Goal: Task Accomplishment & Management: Use online tool/utility

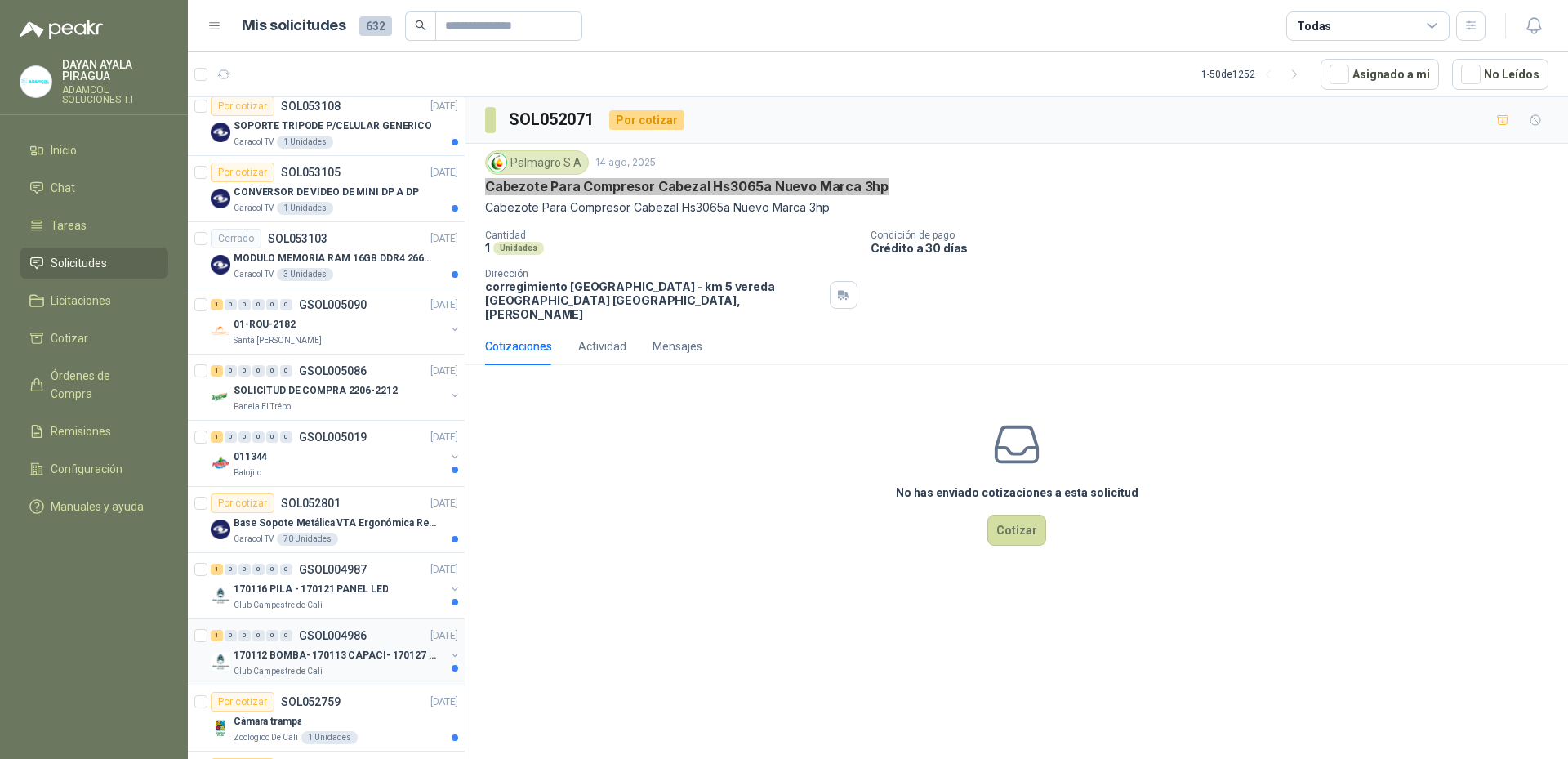
scroll to position [1143, 0]
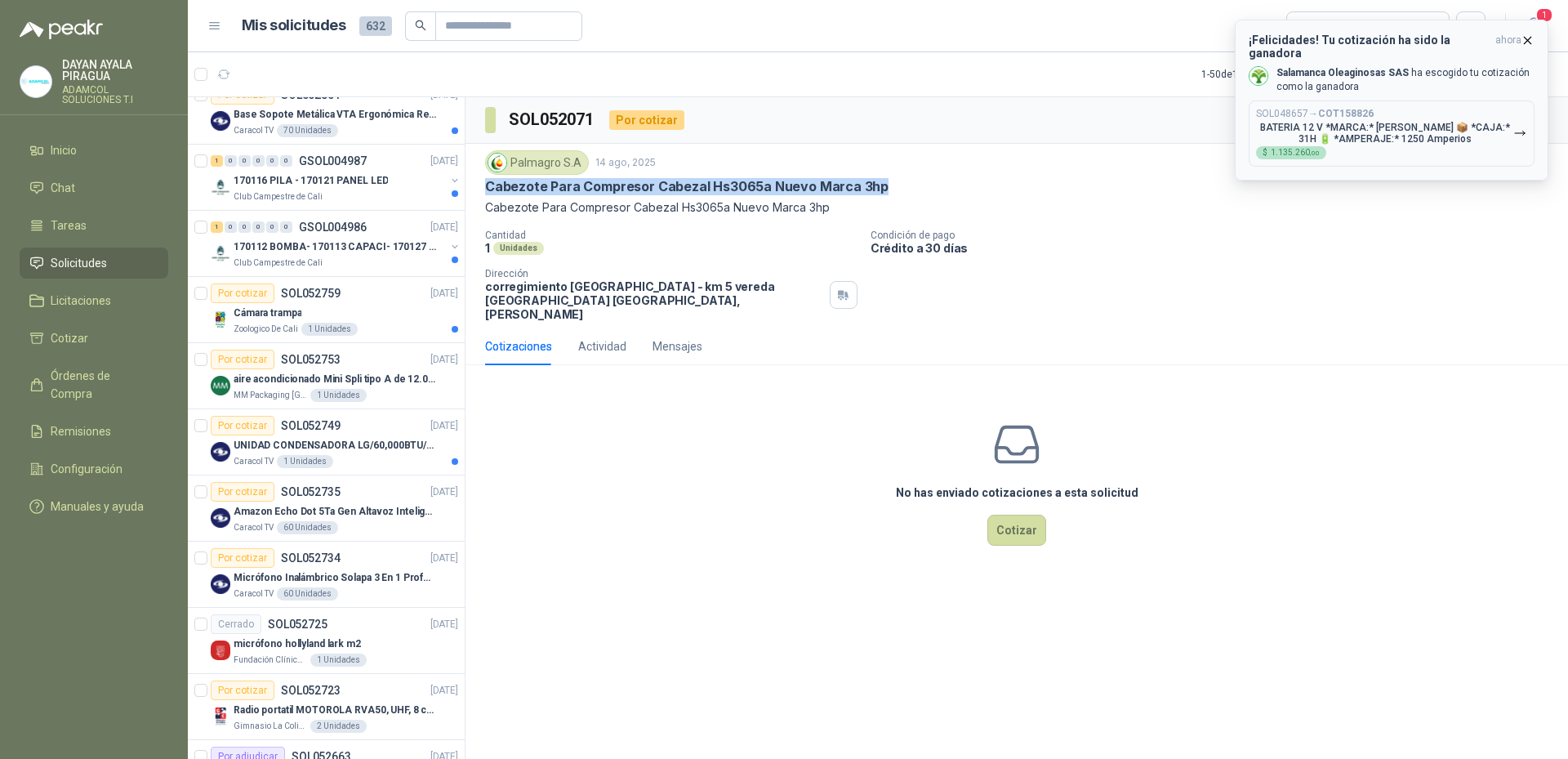
click at [1383, 122] on p "BATERIA 12 V *MARCA:* [PERSON_NAME] 📦 *CAJA:* 31H 🔋 *AMPERAJE:* 1250 Amperios" at bounding box center [1385, 133] width 258 height 23
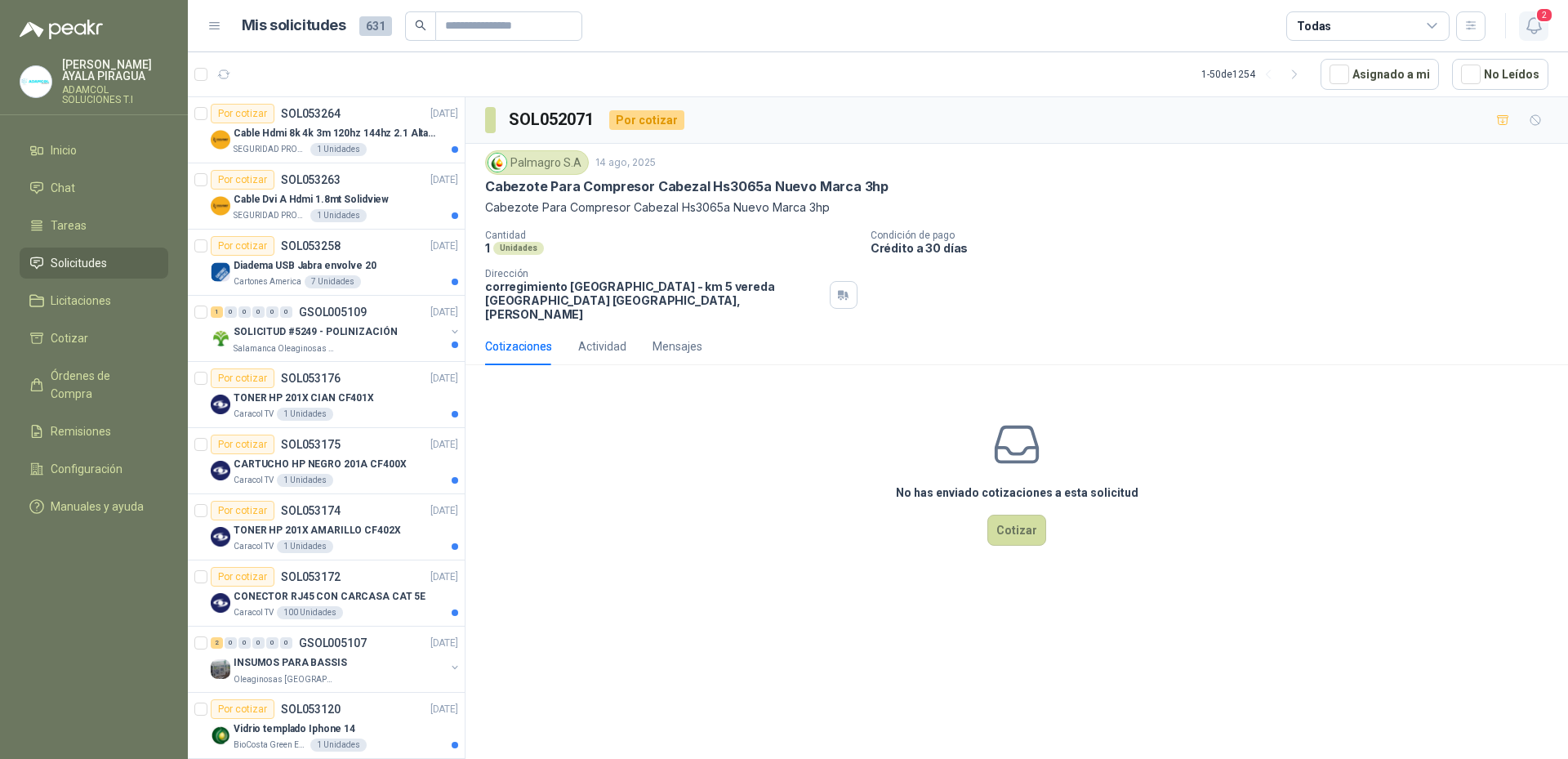
click at [1540, 38] on button "2" at bounding box center [1533, 26] width 29 height 29
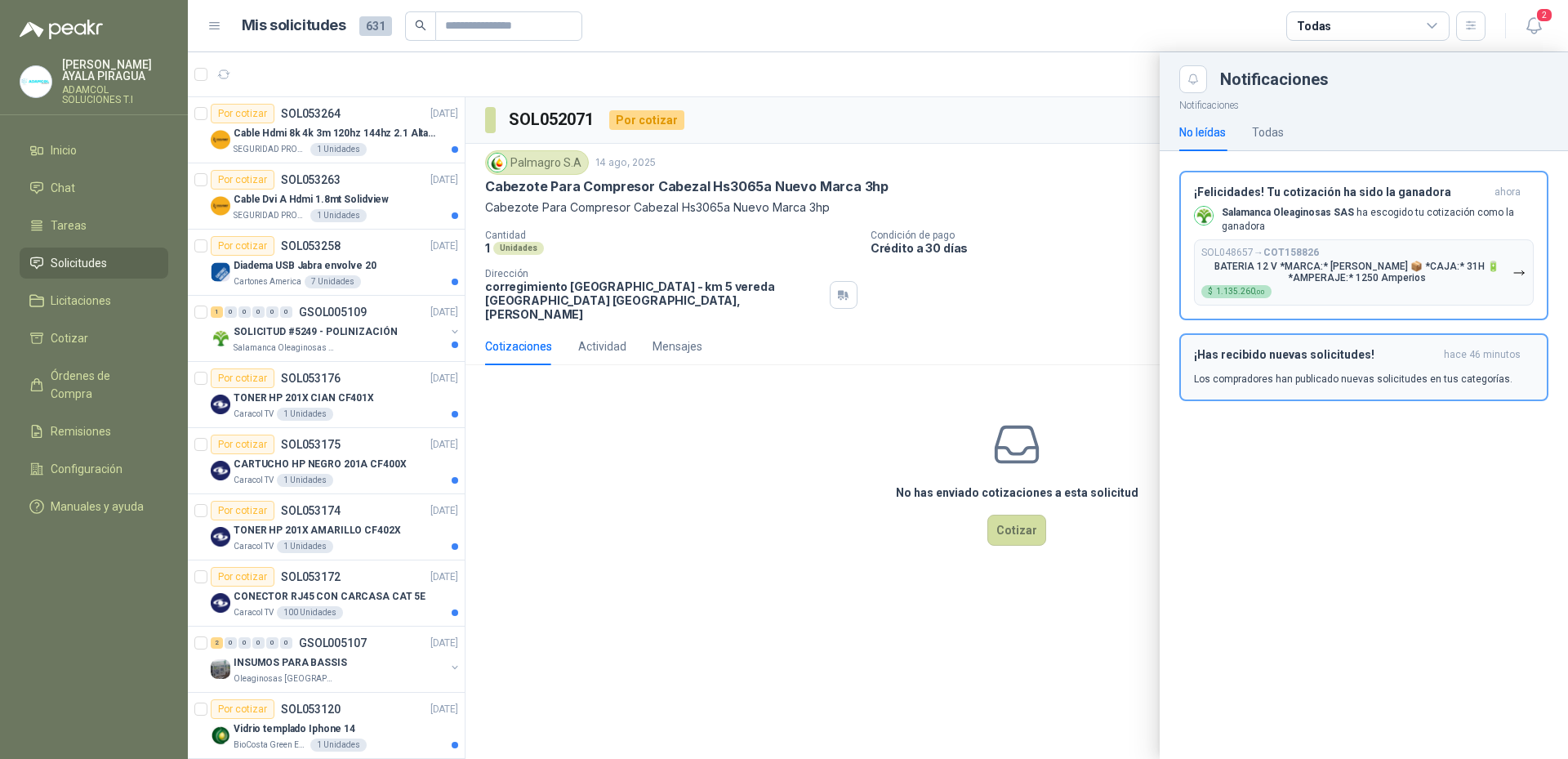
click at [1340, 216] on b "Salamanca Oleaginosas SAS" at bounding box center [1287, 212] width 132 height 12
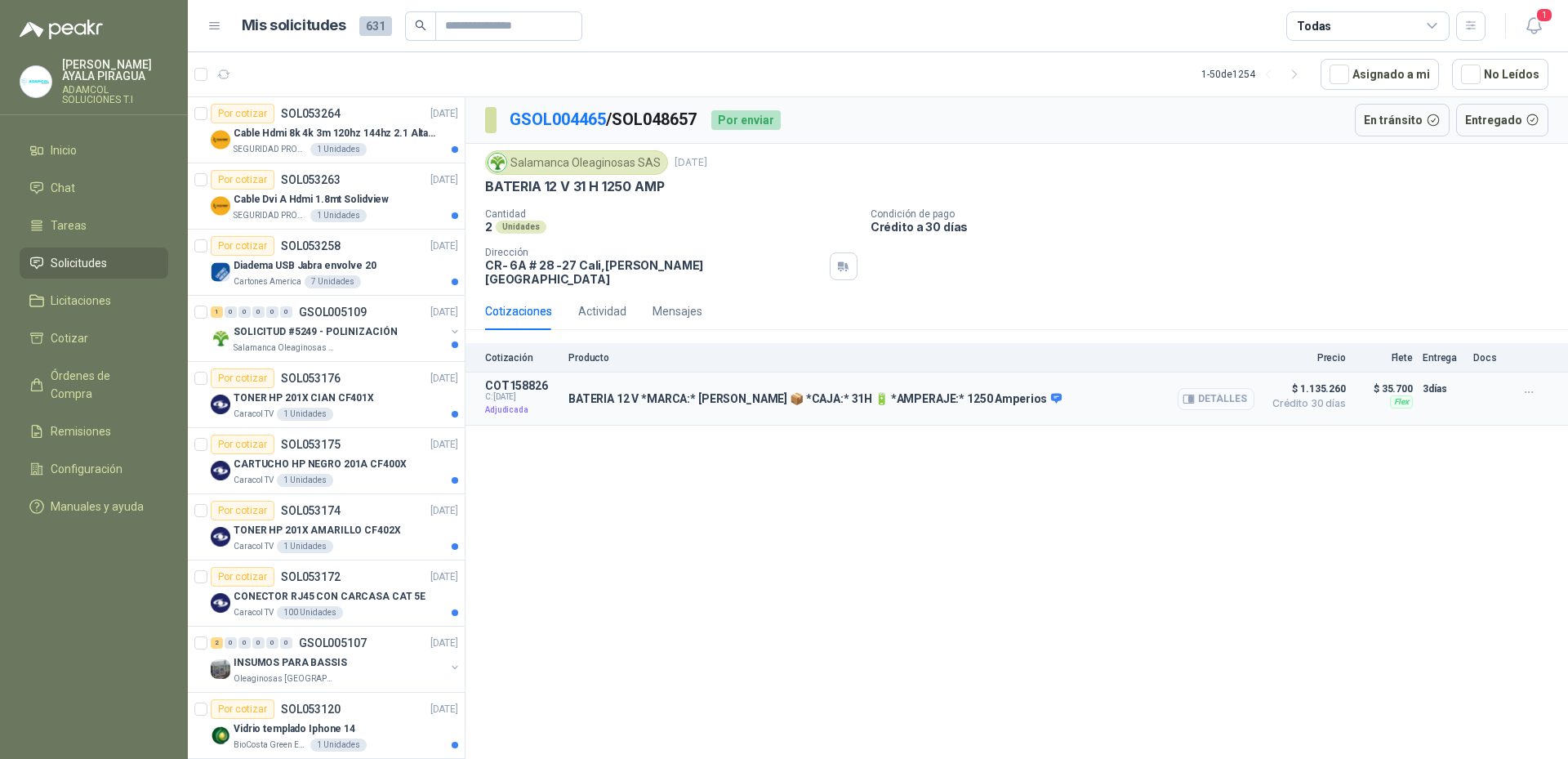
click at [1241, 393] on button "Detalles" at bounding box center [1216, 399] width 77 height 22
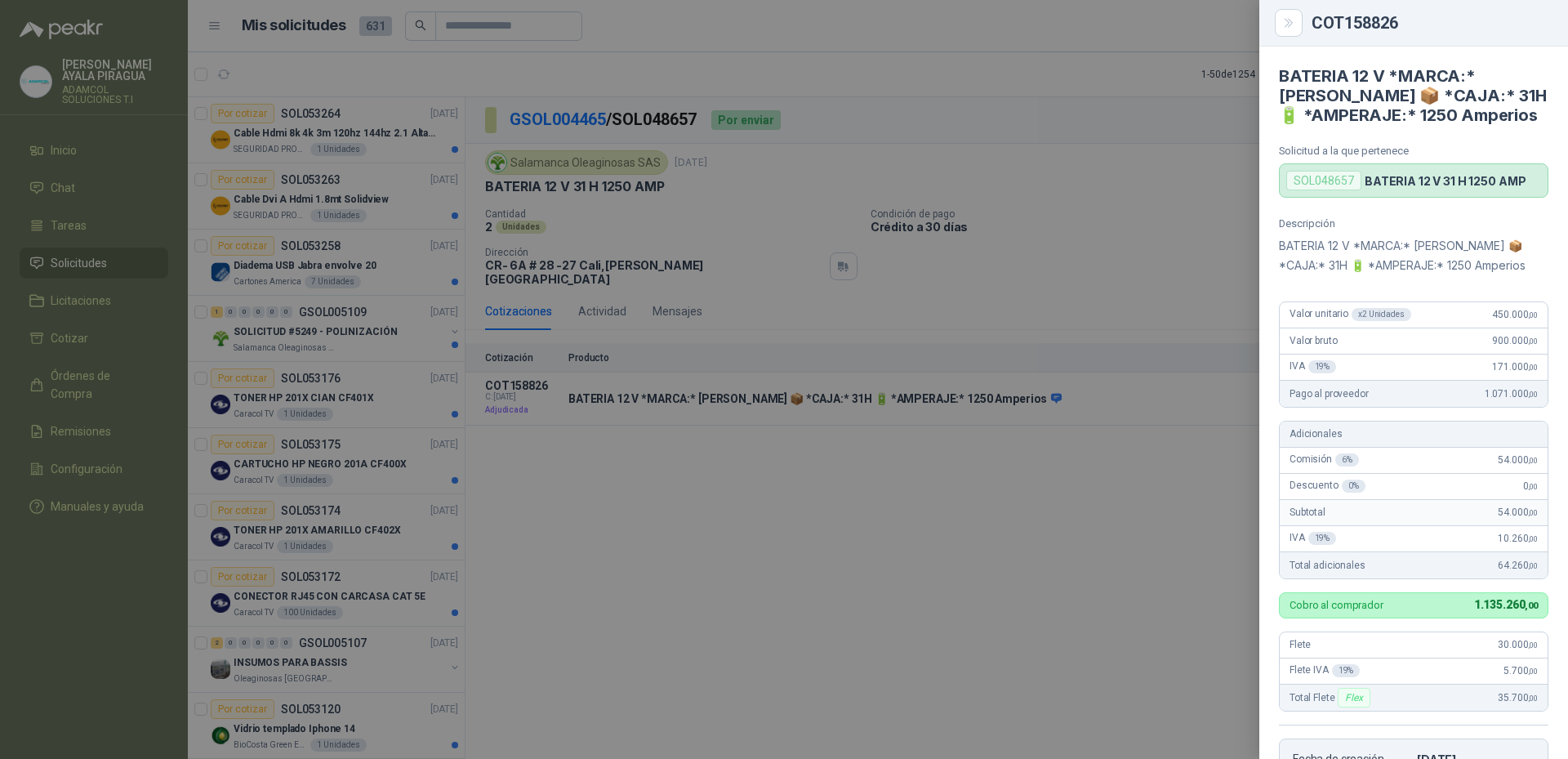
click at [1023, 611] on div at bounding box center [784, 379] width 1568 height 759
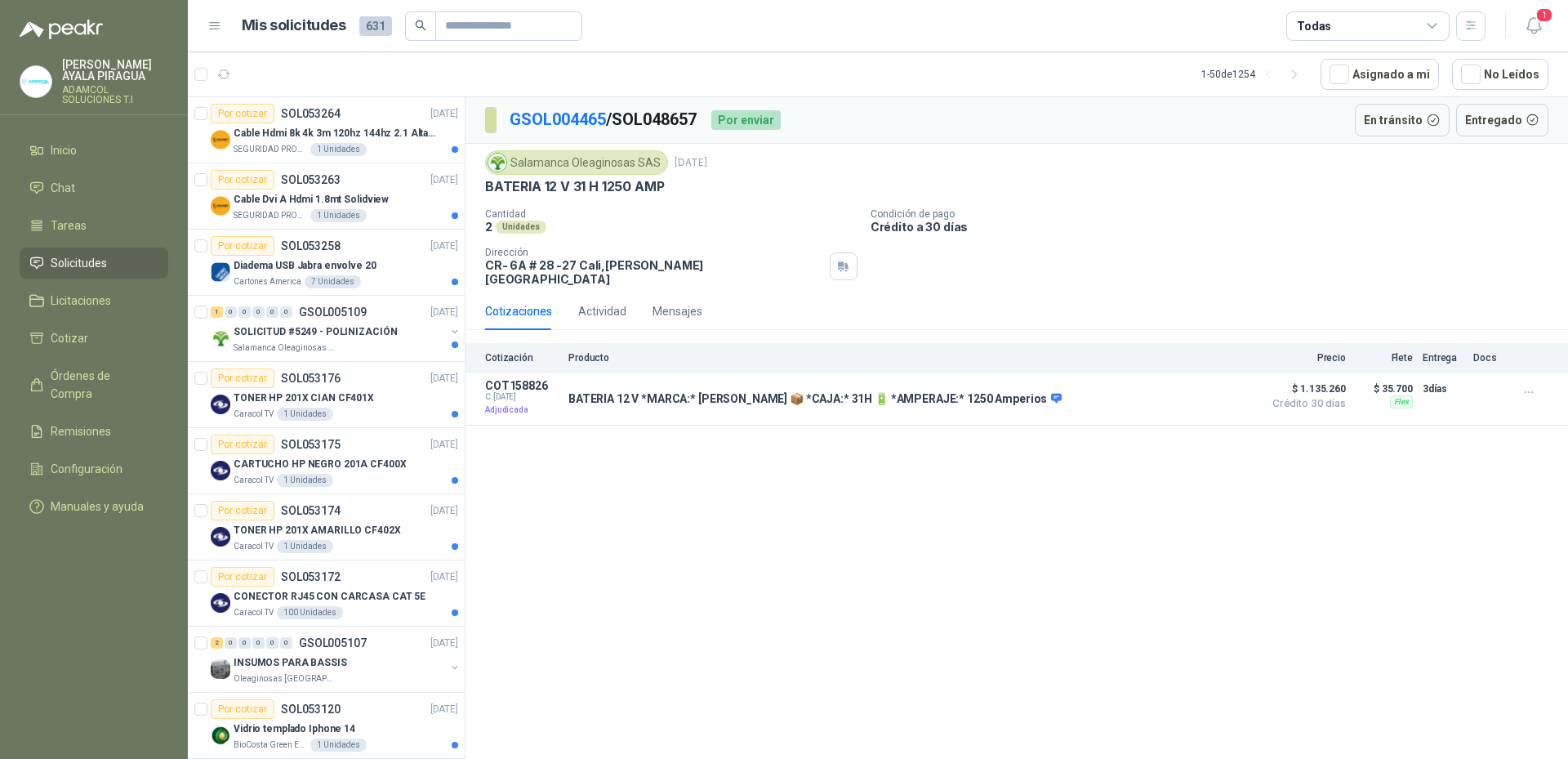
click at [923, 752] on div "GSOL004465 / SOL048657 Por enviar En tránsito Entregado Salamanca Oleaginosas S…" at bounding box center [1016, 431] width 1102 height 668
click at [1235, 391] on button "Detalles" at bounding box center [1216, 399] width 77 height 22
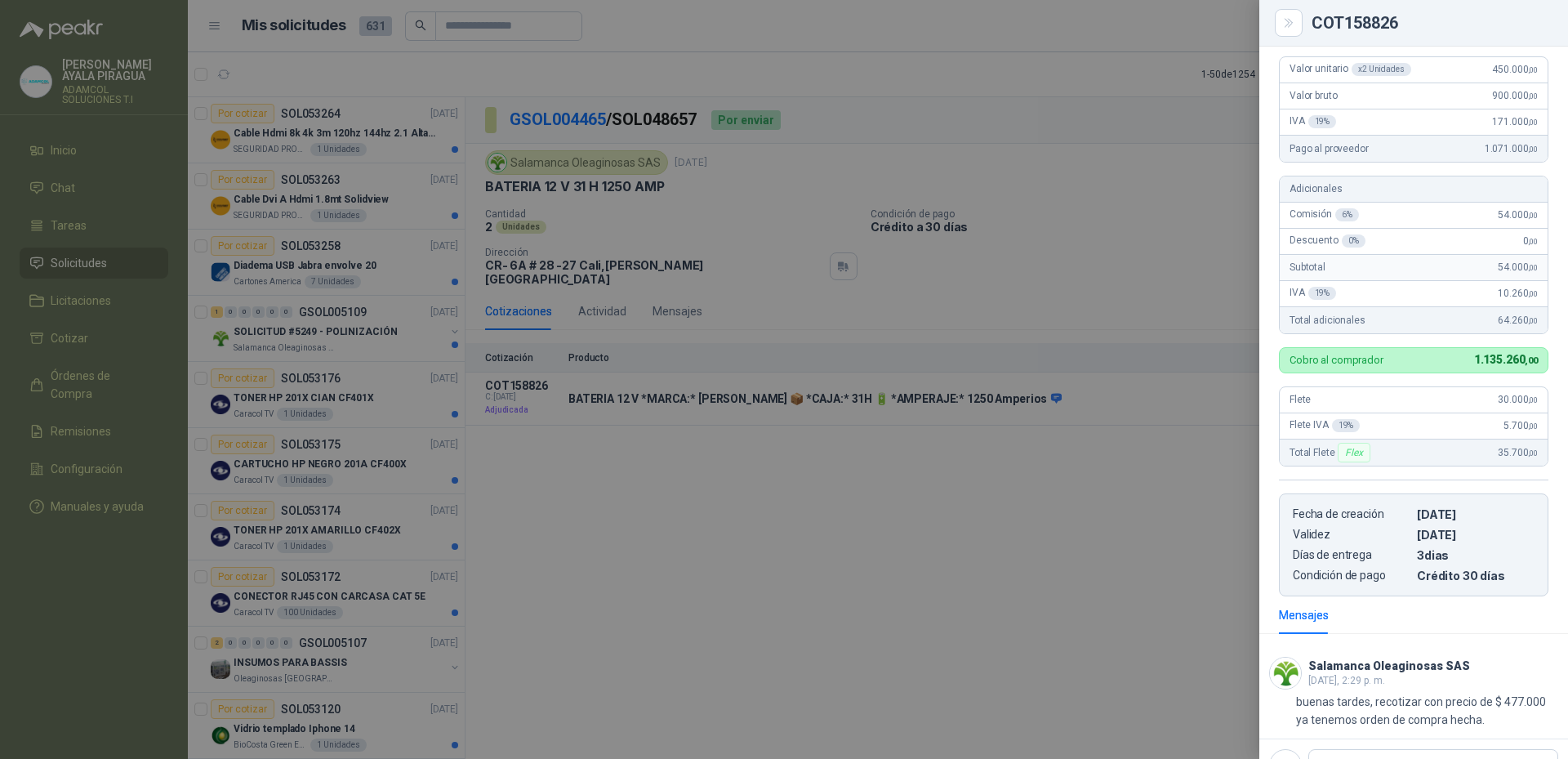
scroll to position [0, 0]
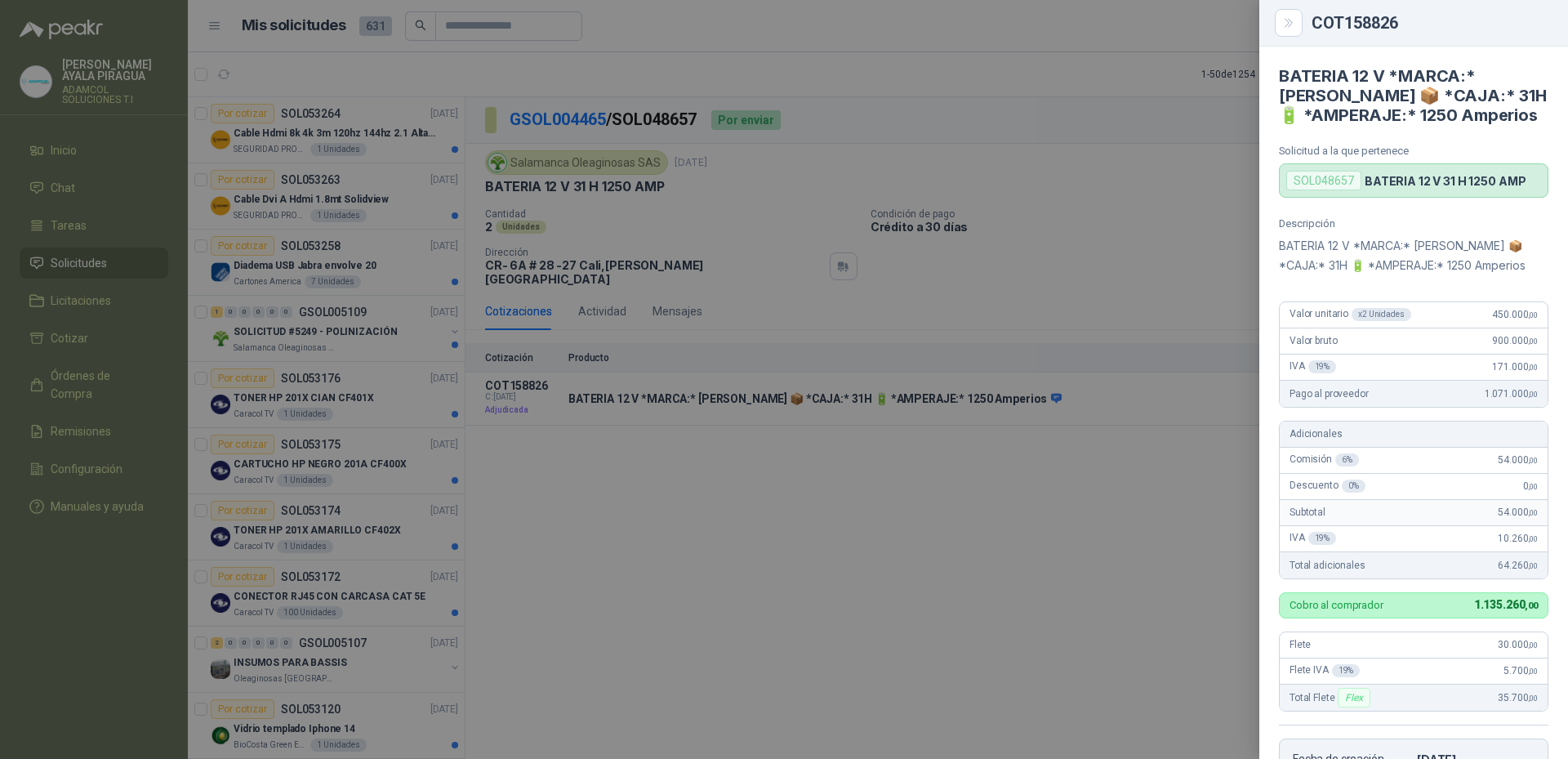
click at [931, 562] on div at bounding box center [784, 379] width 1568 height 759
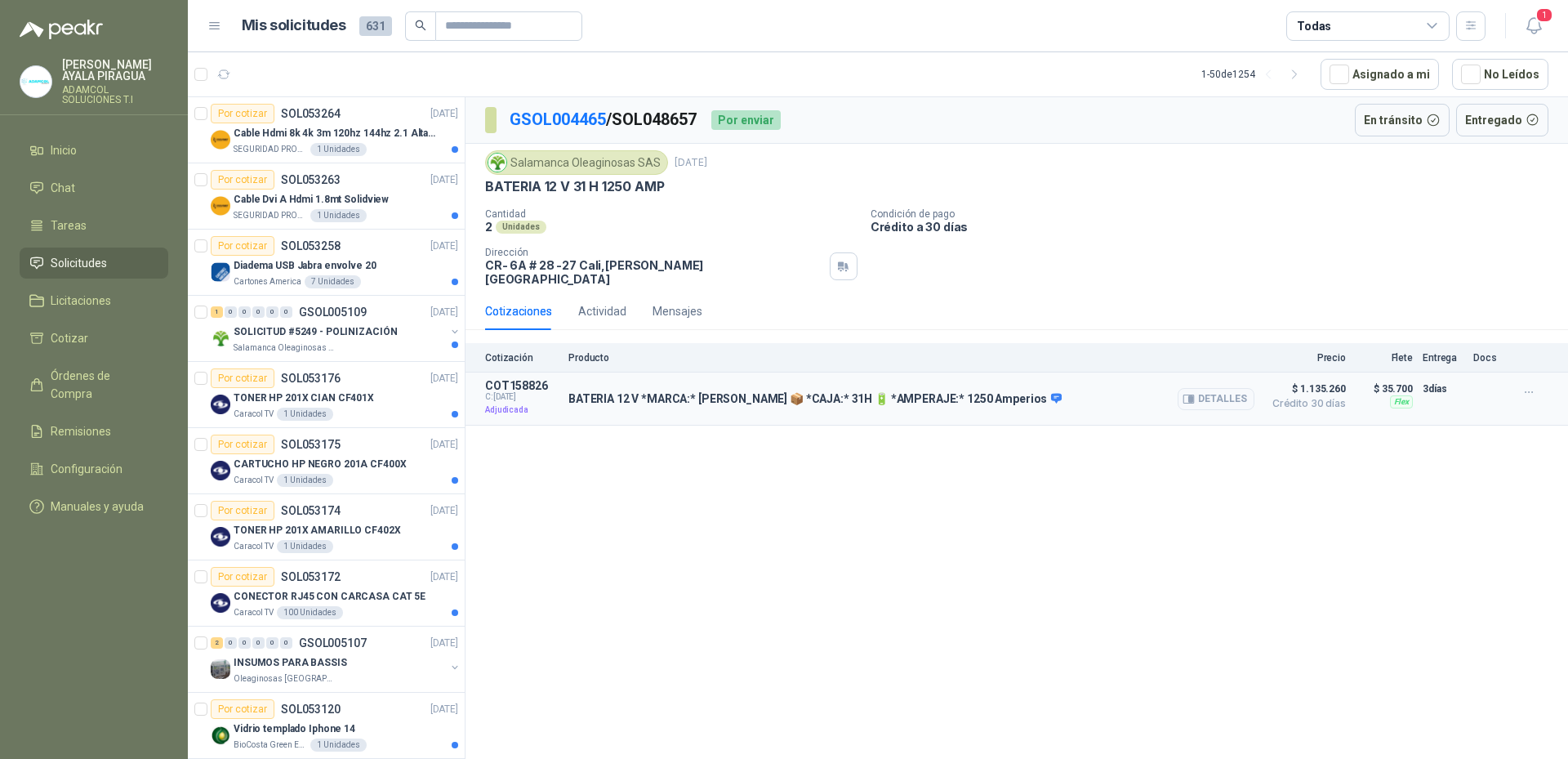
drag, startPoint x: 552, startPoint y: 391, endPoint x: 747, endPoint y: 392, distance: 195.0
click at [747, 392] on article "COT158826 C: 15/07/2025 Adjudicada BATERIA 12 V *MARCA:* DUNCAN 📦 *CAJA:* 31H 🔋…" at bounding box center [1016, 399] width 1102 height 53
copy article "Adjudicada BATERIA 12 V *MARCA:* DUNCAN"
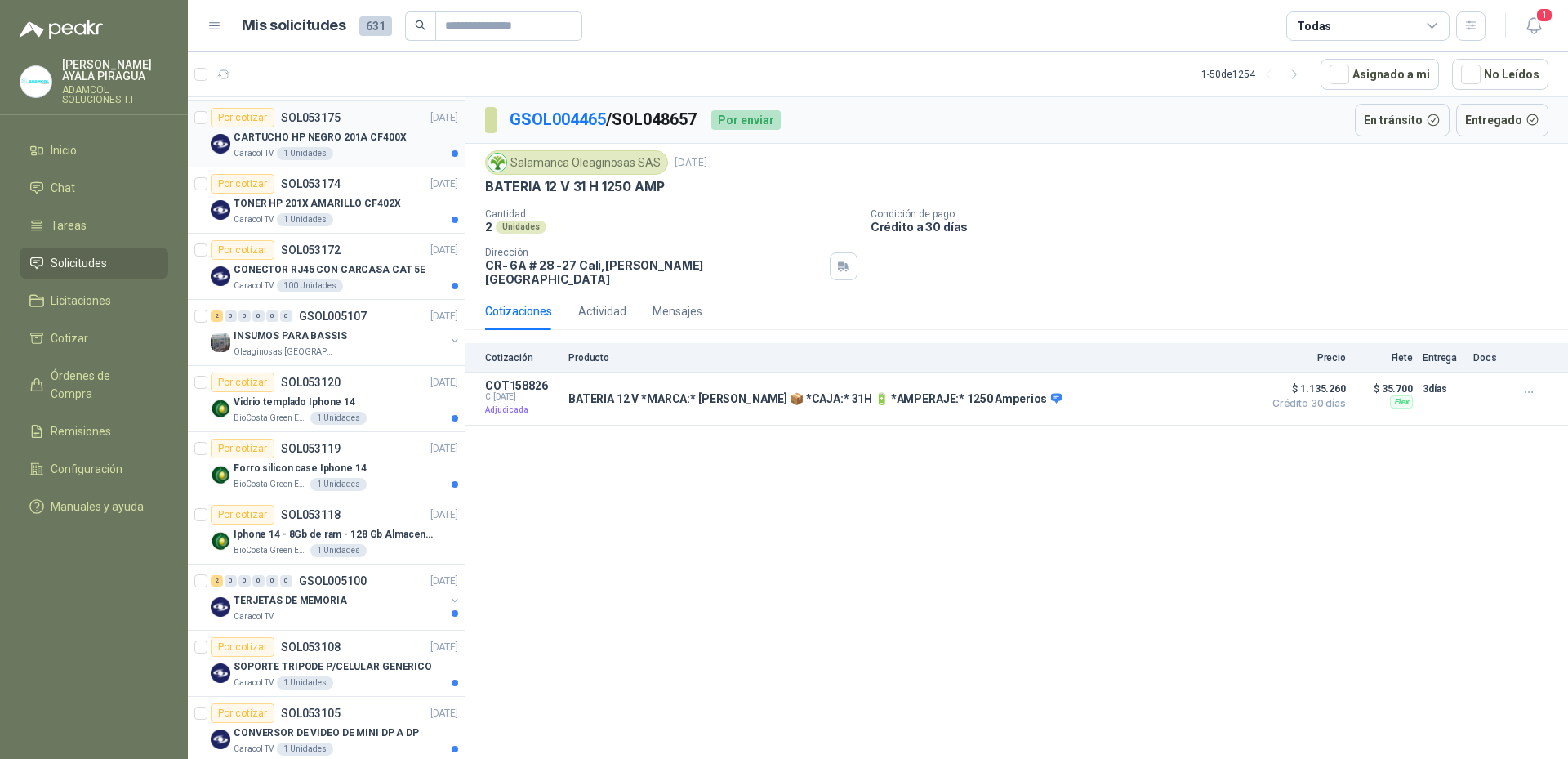
scroll to position [0, 0]
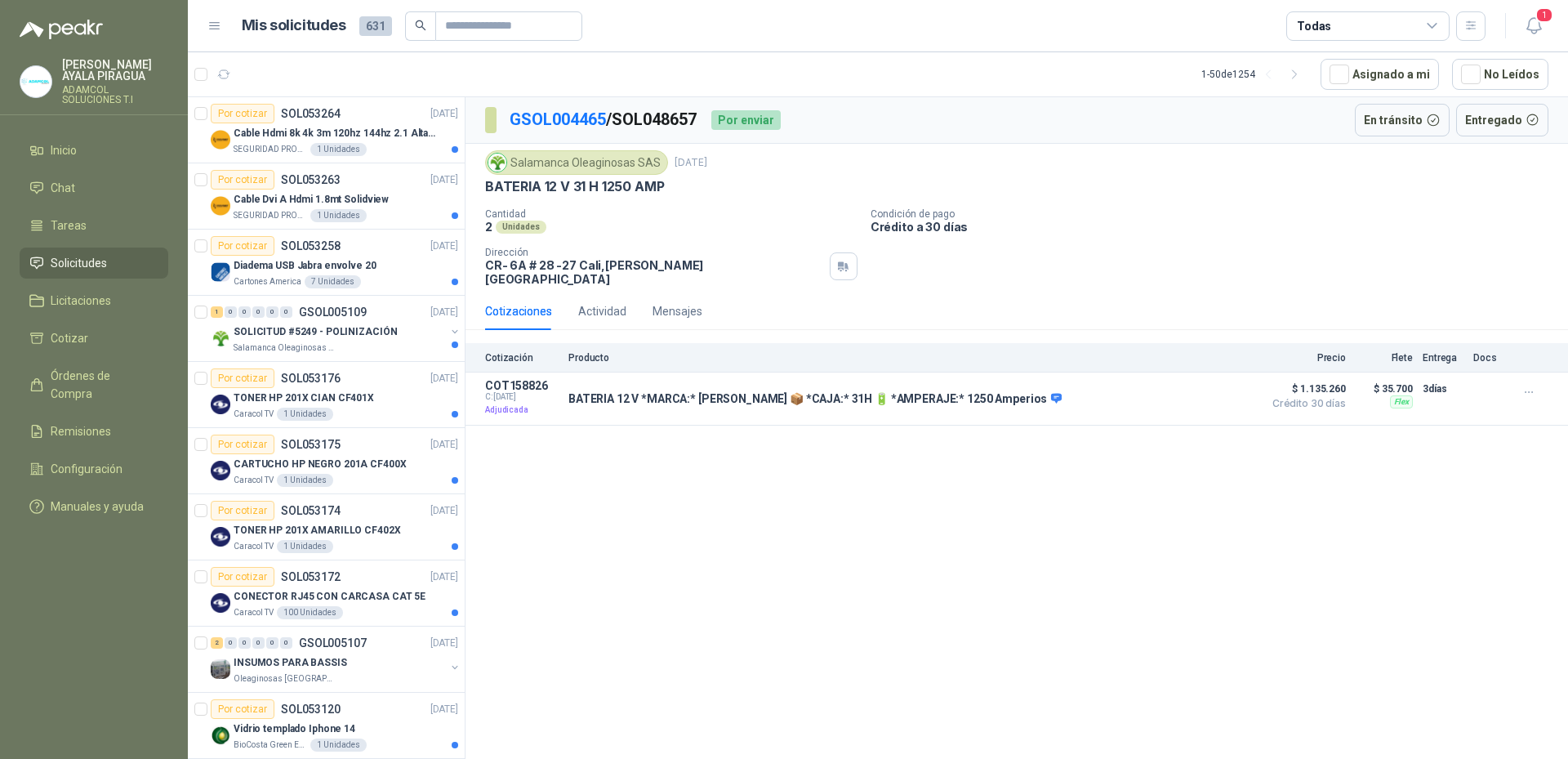
click at [819, 497] on div "GSOL004465 / SOL048657 Por enviar En tránsito Entregado Salamanca Oleaginosas S…" at bounding box center [1016, 431] width 1102 height 668
click at [1229, 388] on button "Detalles" at bounding box center [1216, 399] width 77 height 22
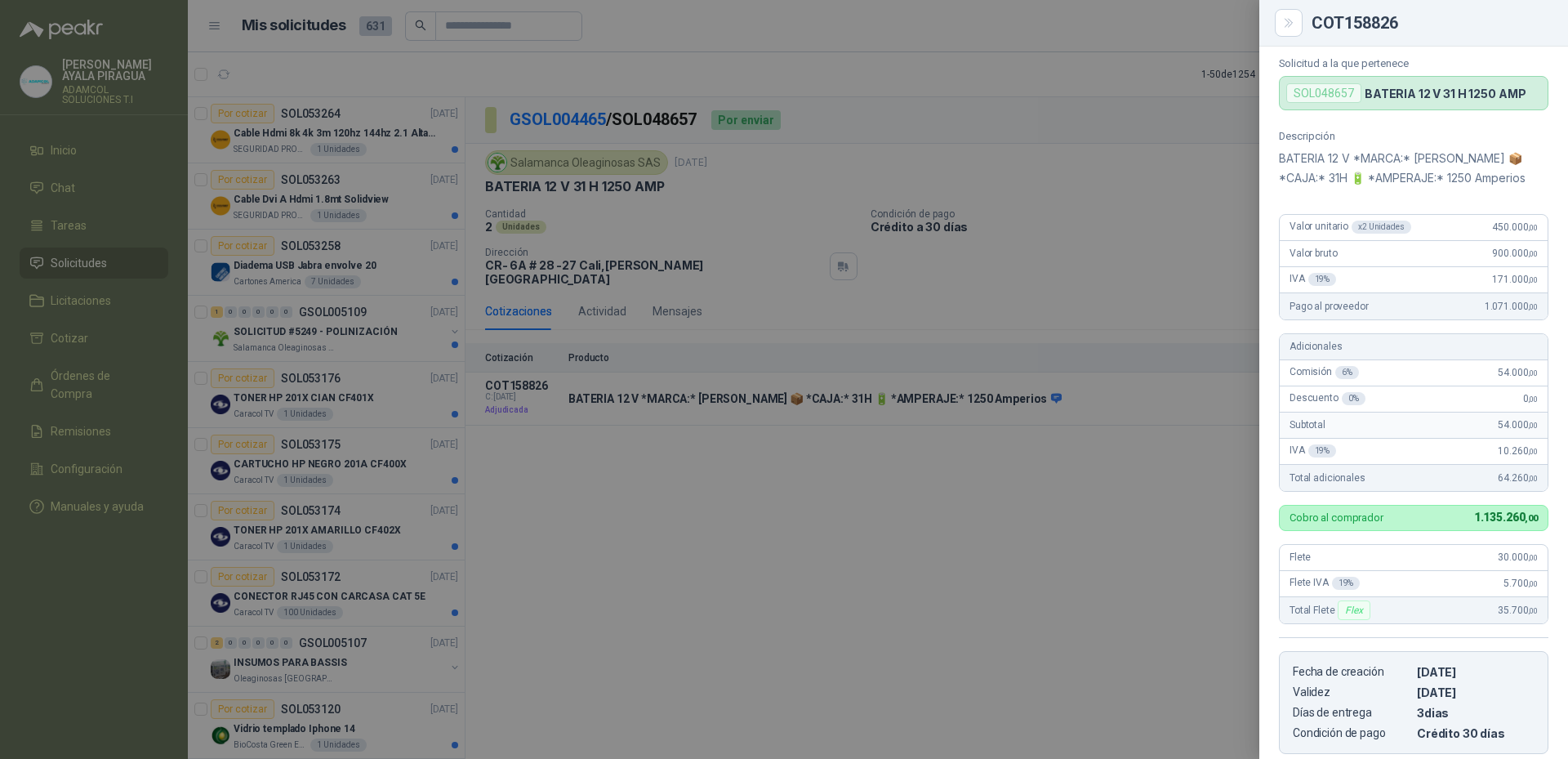
scroll to position [316, 0]
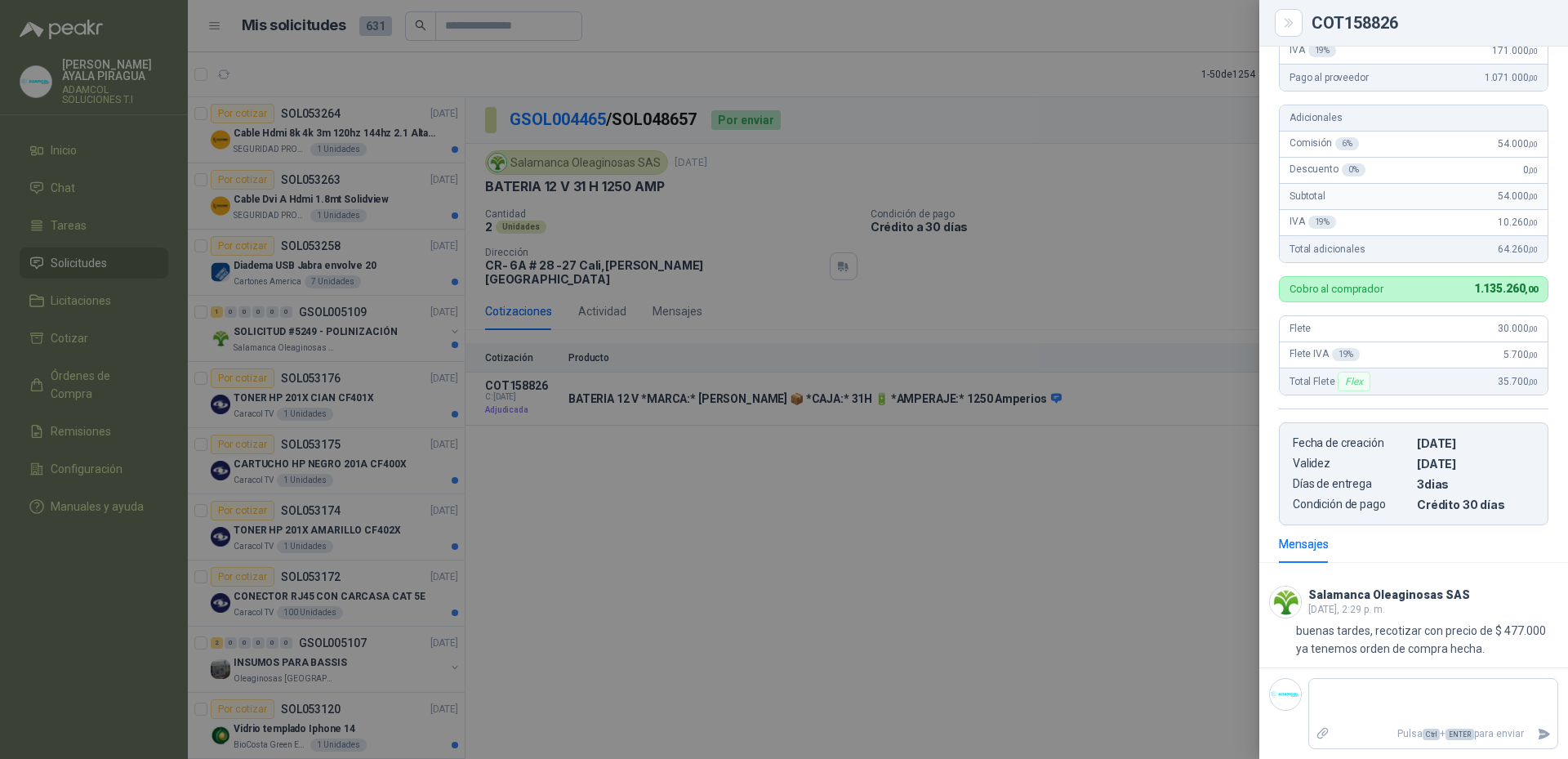
click at [1089, 655] on div at bounding box center [784, 379] width 1568 height 759
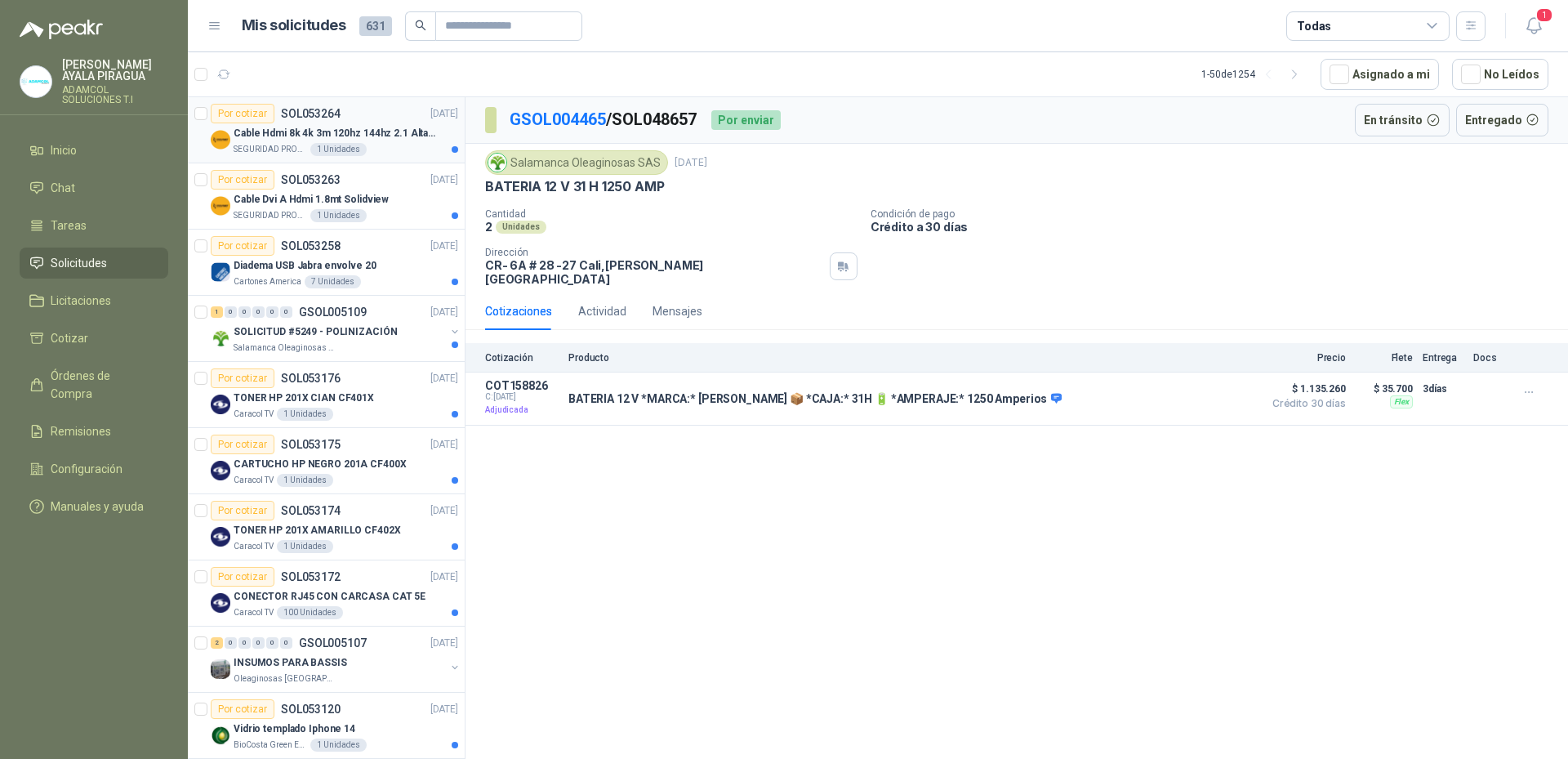
click at [388, 143] on div "SEGURIDAD PROVISER LTDA 1 Unidades" at bounding box center [346, 149] width 225 height 13
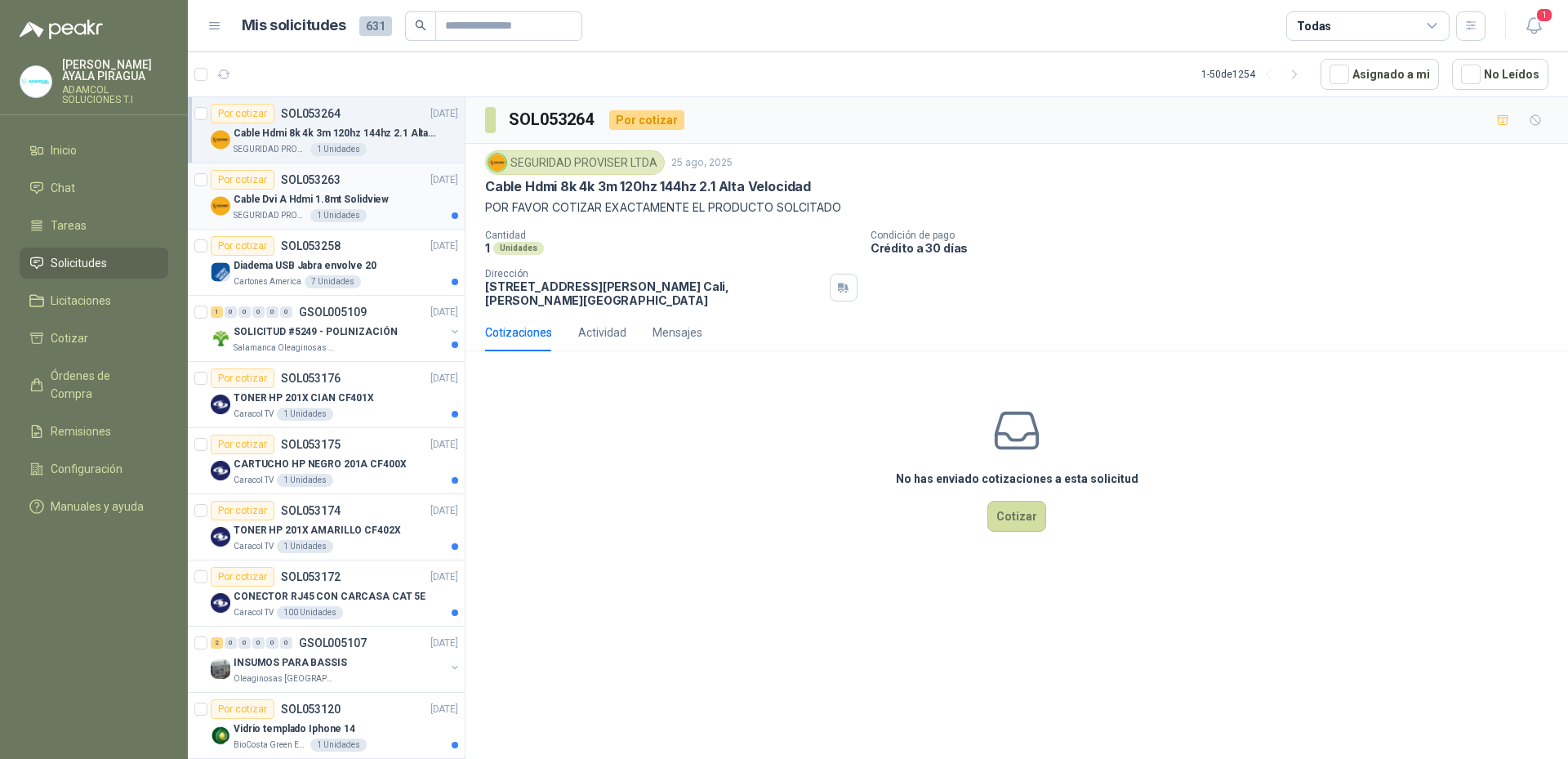
click at [383, 205] on div "Cable Dvi A Hdmi 1.8mt Solidview" at bounding box center [346, 199] width 225 height 19
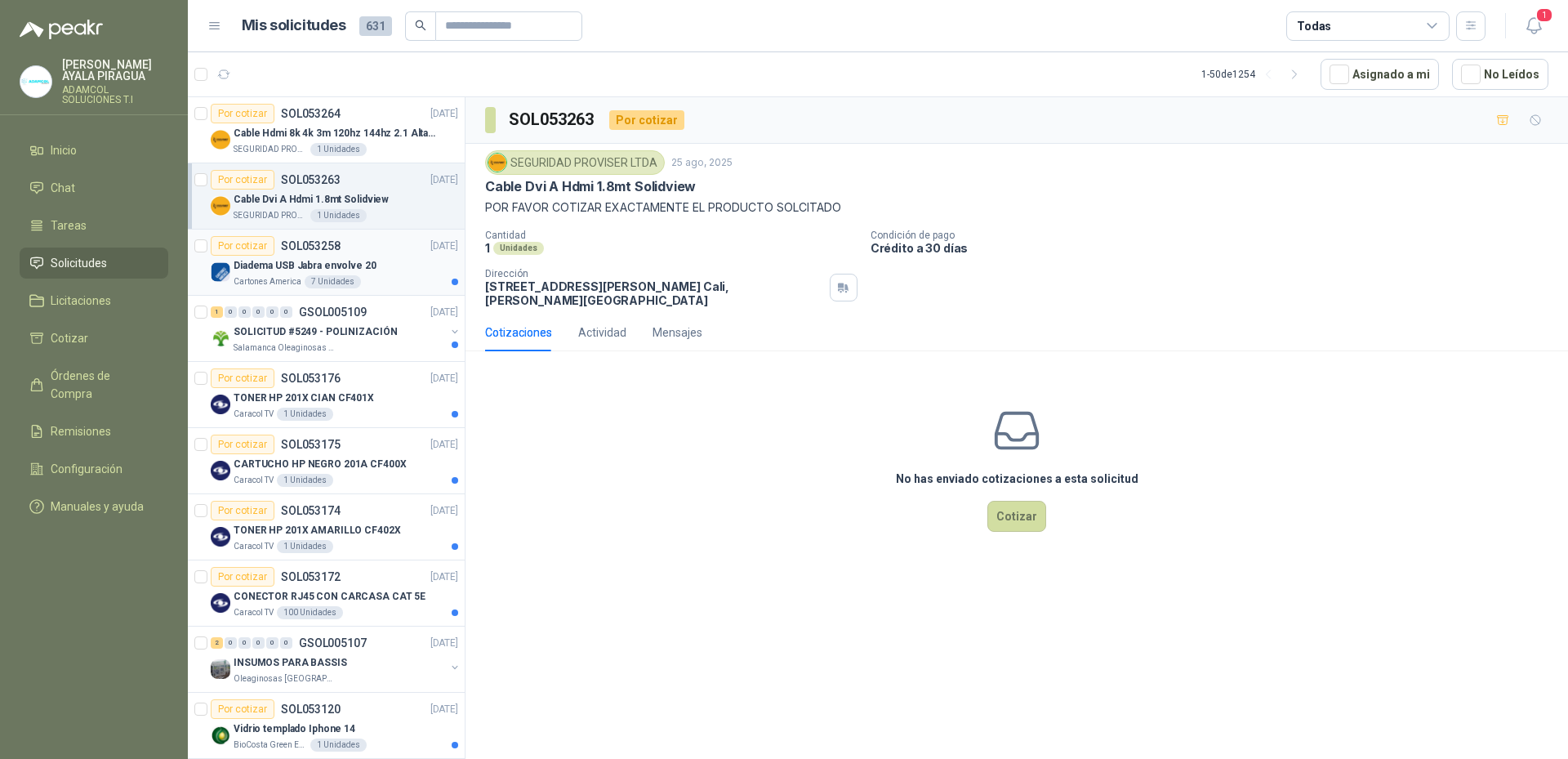
click at [398, 264] on div "Diadema USB Jabra envolve 20" at bounding box center [346, 266] width 225 height 19
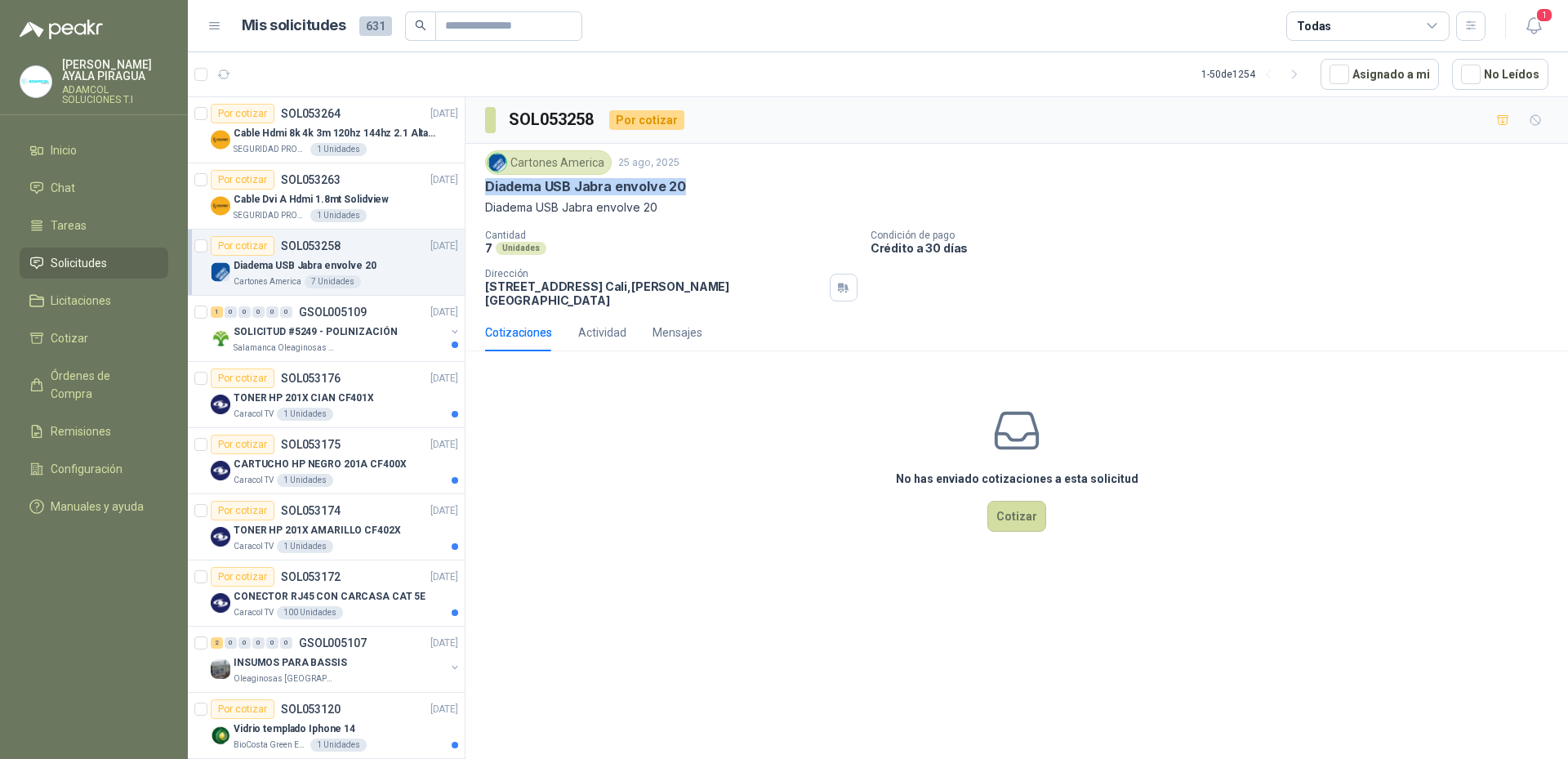
drag, startPoint x: 707, startPoint y: 182, endPoint x: 485, endPoint y: 194, distance: 222.3
click at [485, 194] on div "Diadema USB Jabra envolve 20" at bounding box center [1016, 186] width 1063 height 17
copy p "Diadema USB Jabra envolve 20"
click at [675, 430] on div "No has enviado cotizaciones a esta solicitud Cotizar" at bounding box center [1016, 468] width 1102 height 208
click at [137, 300] on li "Licitaciones" at bounding box center [94, 300] width 129 height 18
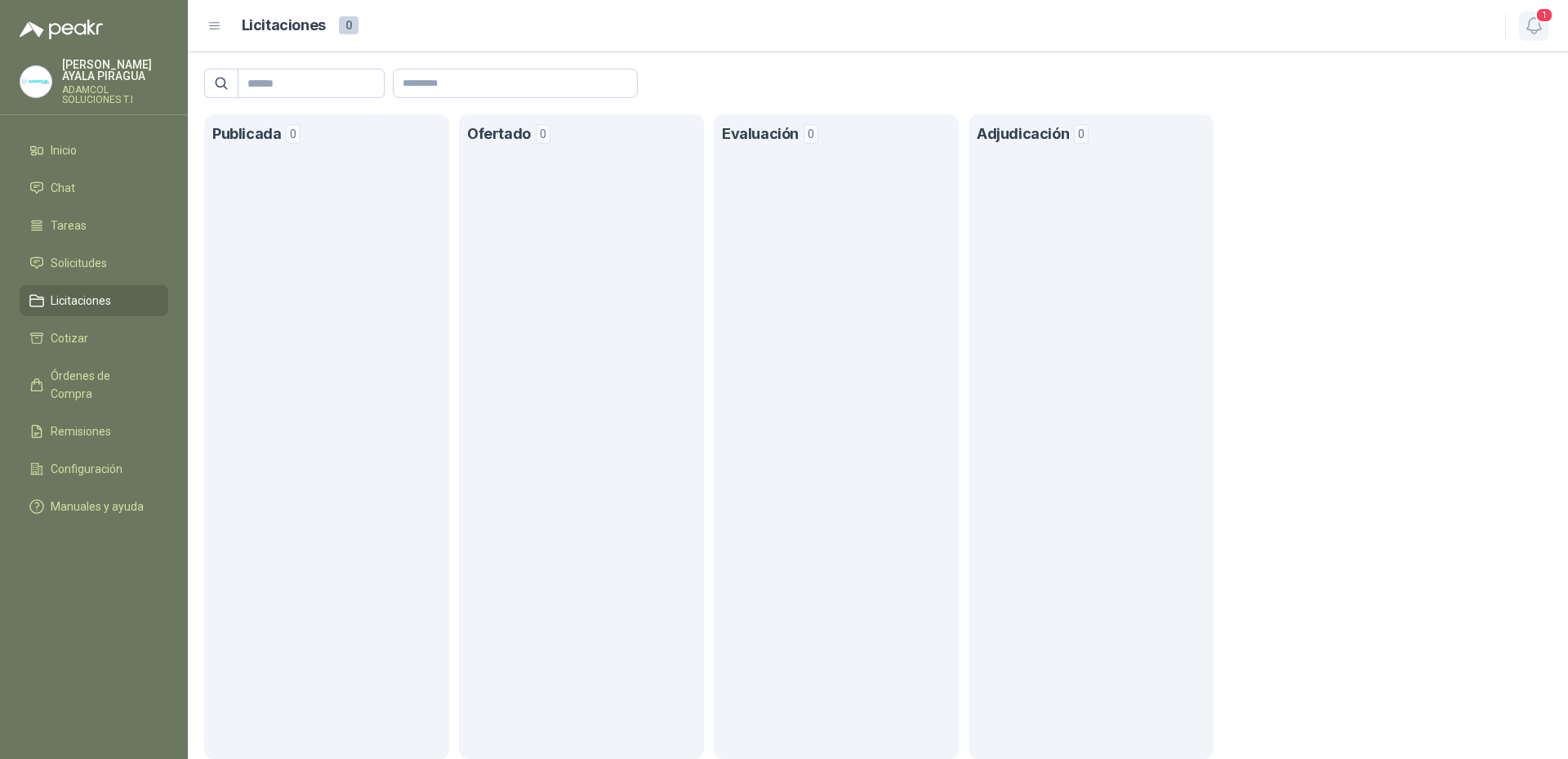
click at [1538, 23] on span "1" at bounding box center [1544, 15] width 18 height 16
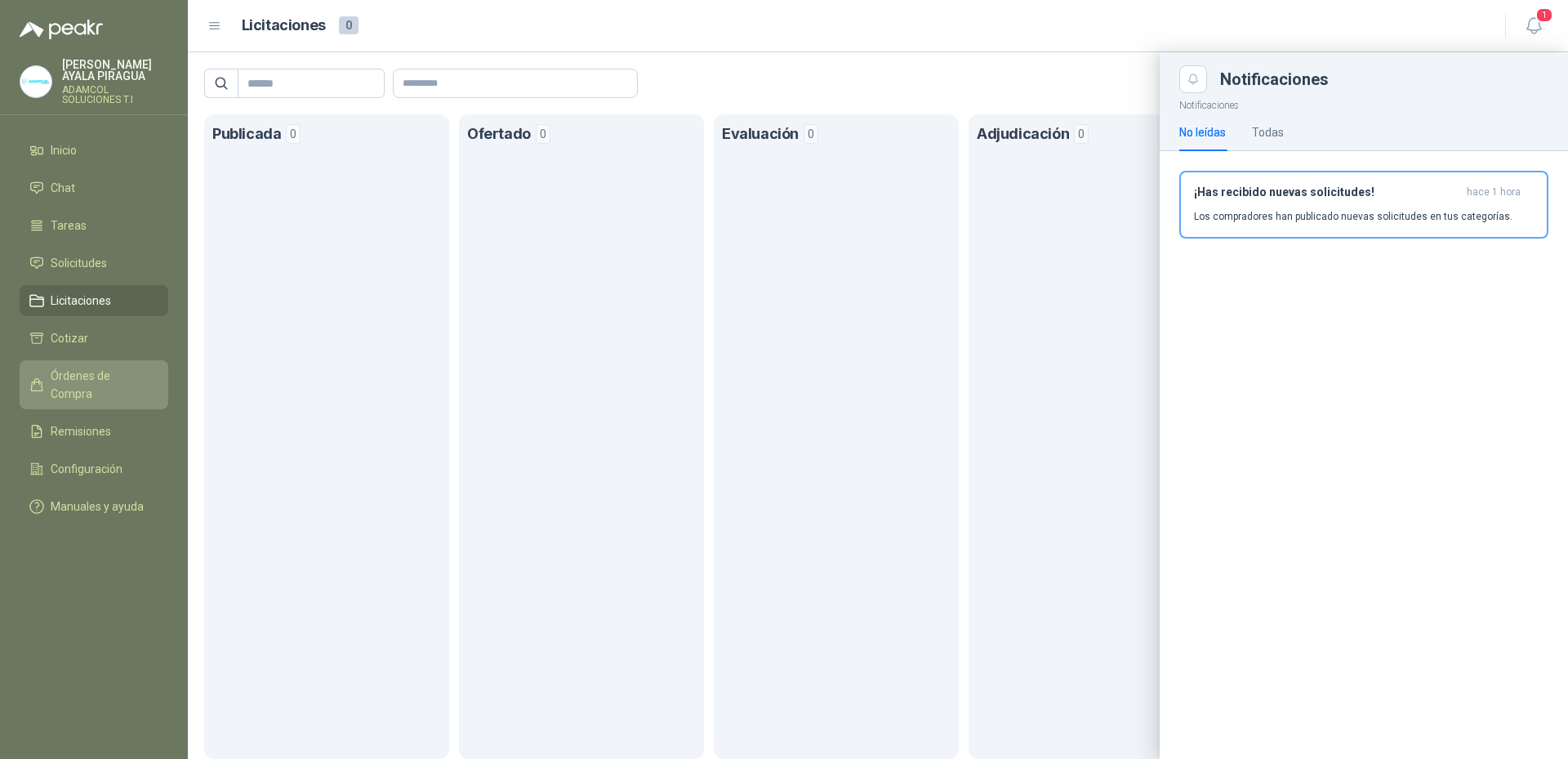
click at [107, 385] on link "Órdenes de Compra" at bounding box center [94, 384] width 149 height 49
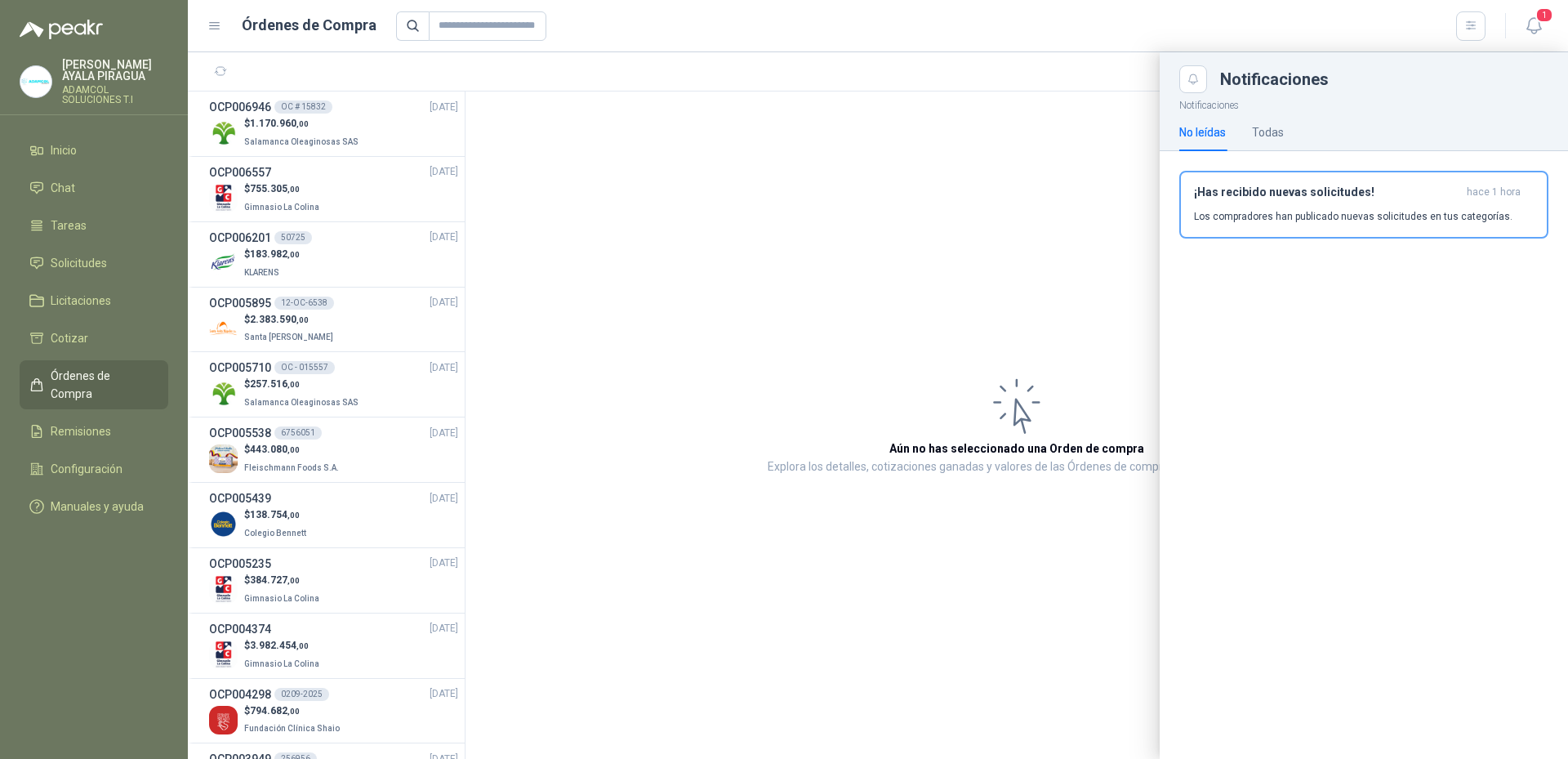
click at [297, 146] on div at bounding box center [877, 406] width 1380 height 707
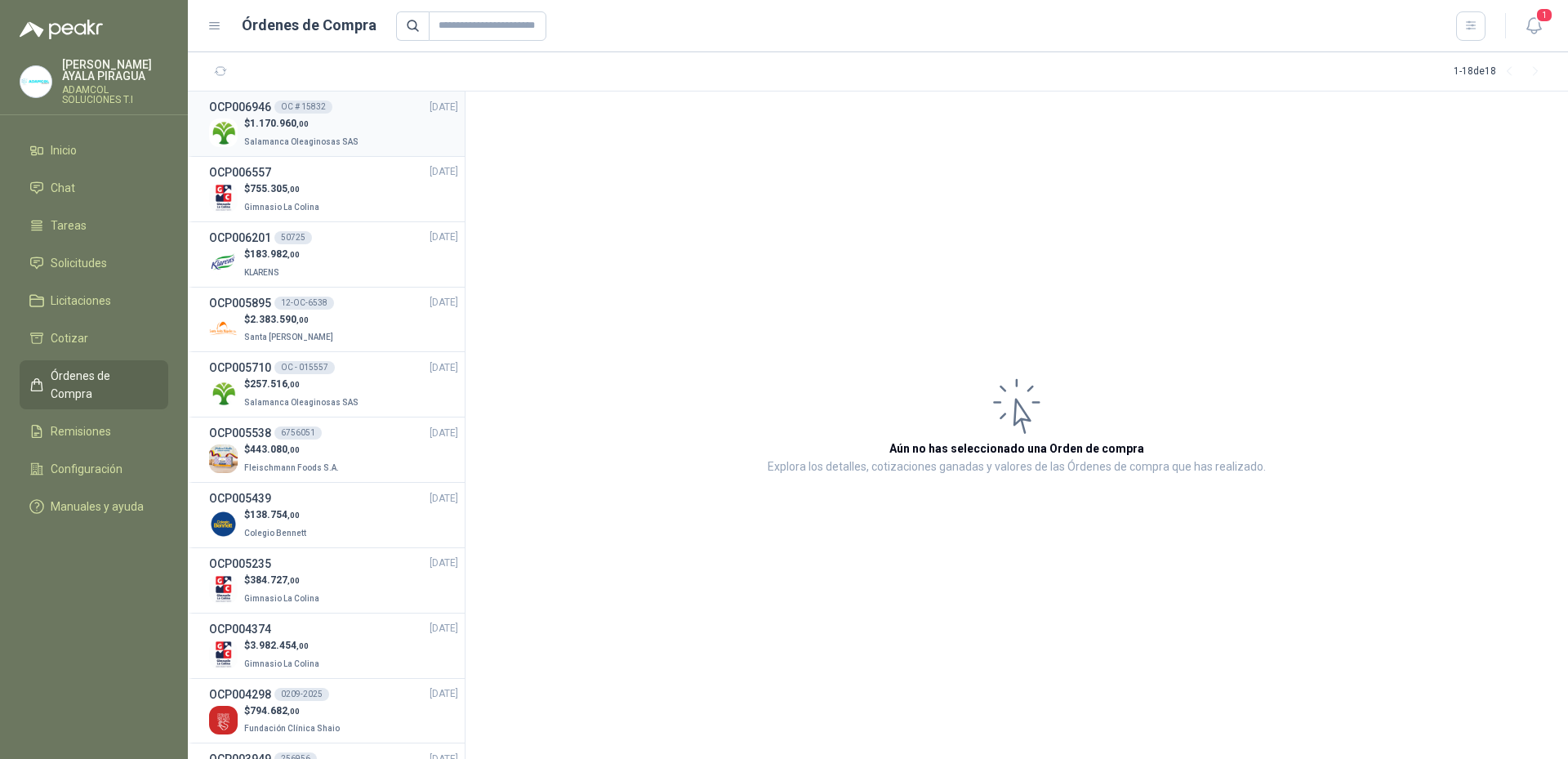
click at [326, 122] on p "$ 1.170.960 ,00" at bounding box center [303, 124] width 118 height 16
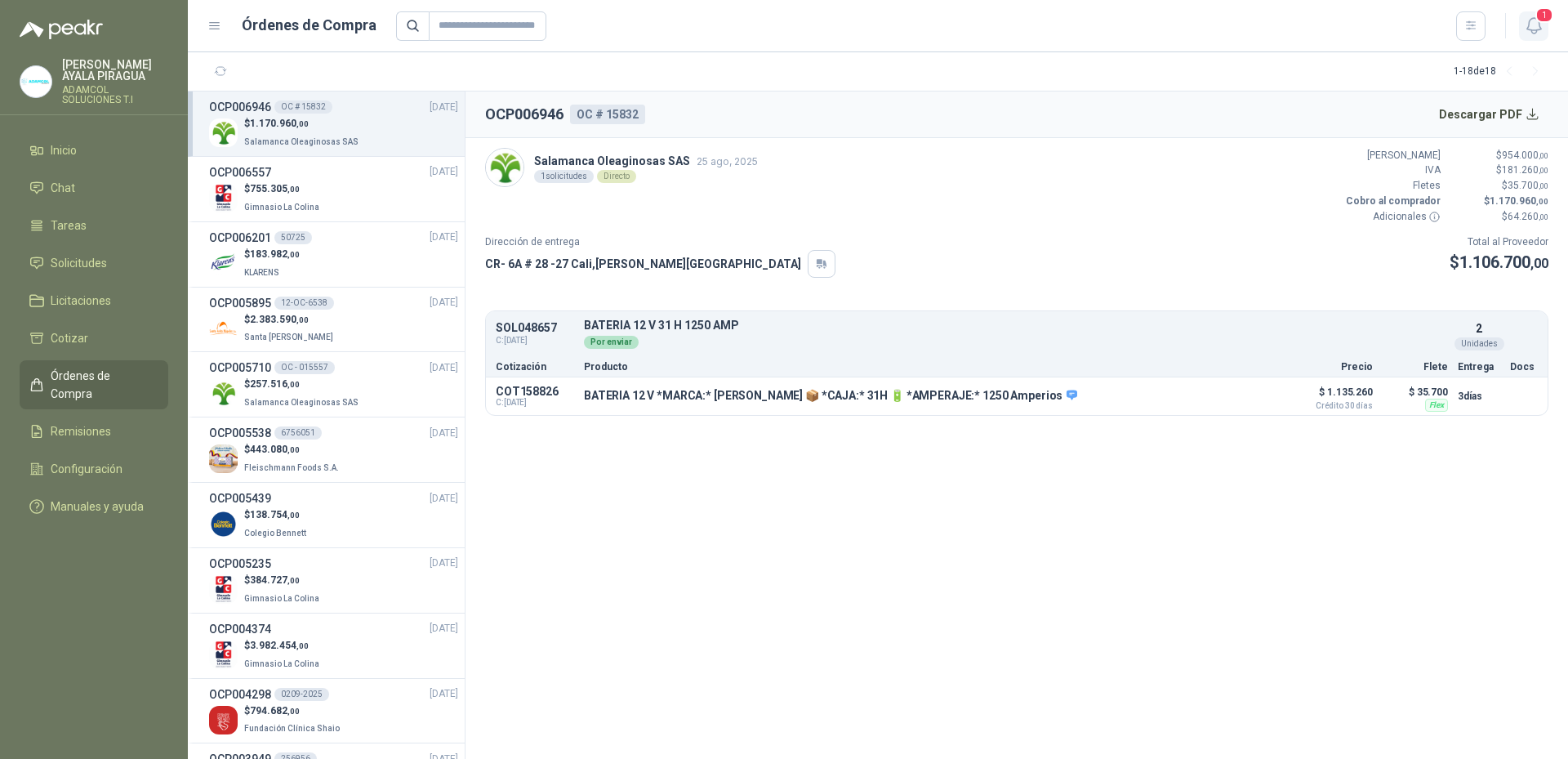
click at [1539, 33] on icon "button" at bounding box center [1533, 26] width 20 height 20
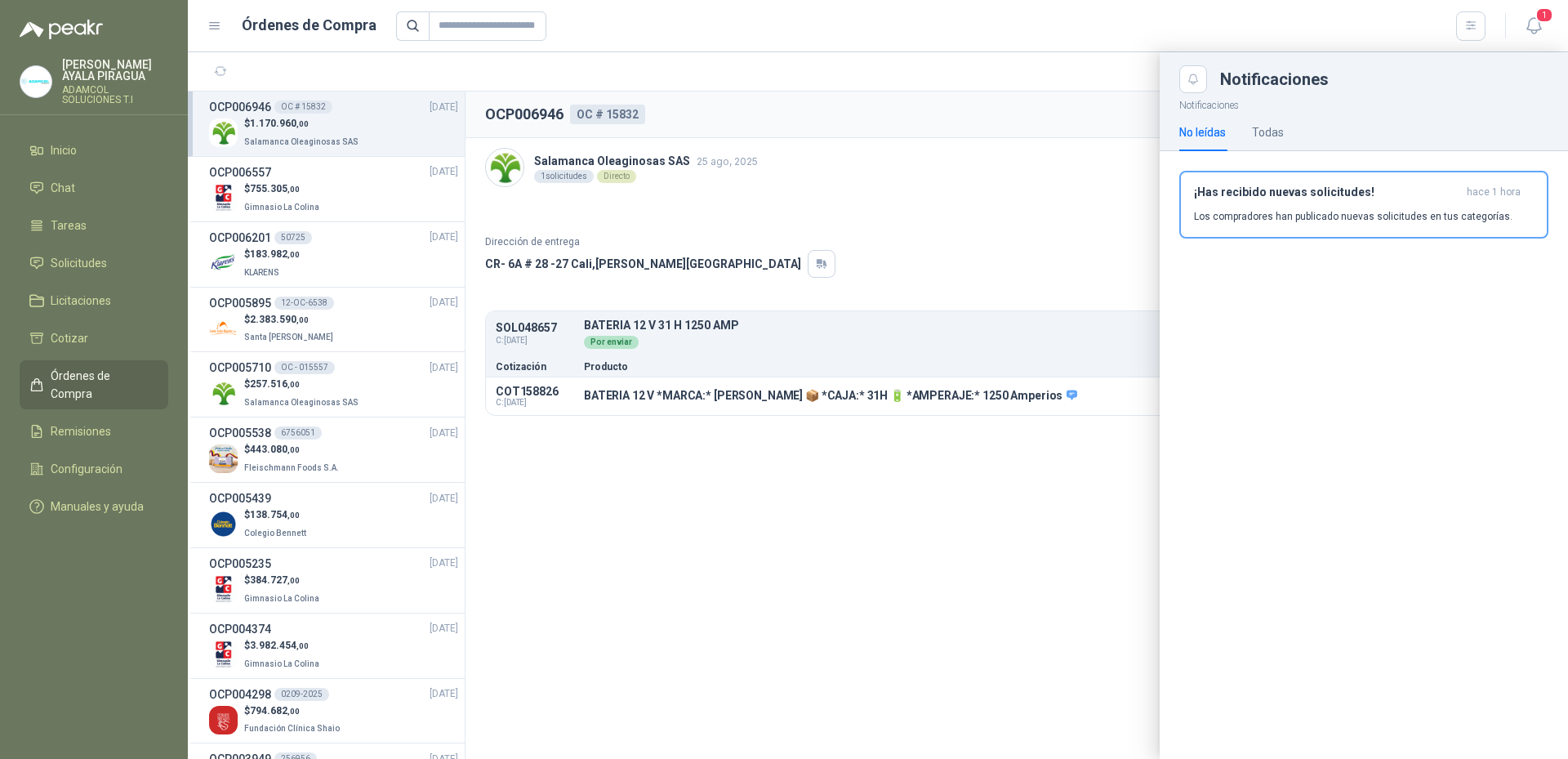
click at [1530, 45] on header "Órdenes de Compra 1" at bounding box center [877, 26] width 1380 height 52
click at [1545, 27] on button "1" at bounding box center [1533, 26] width 29 height 29
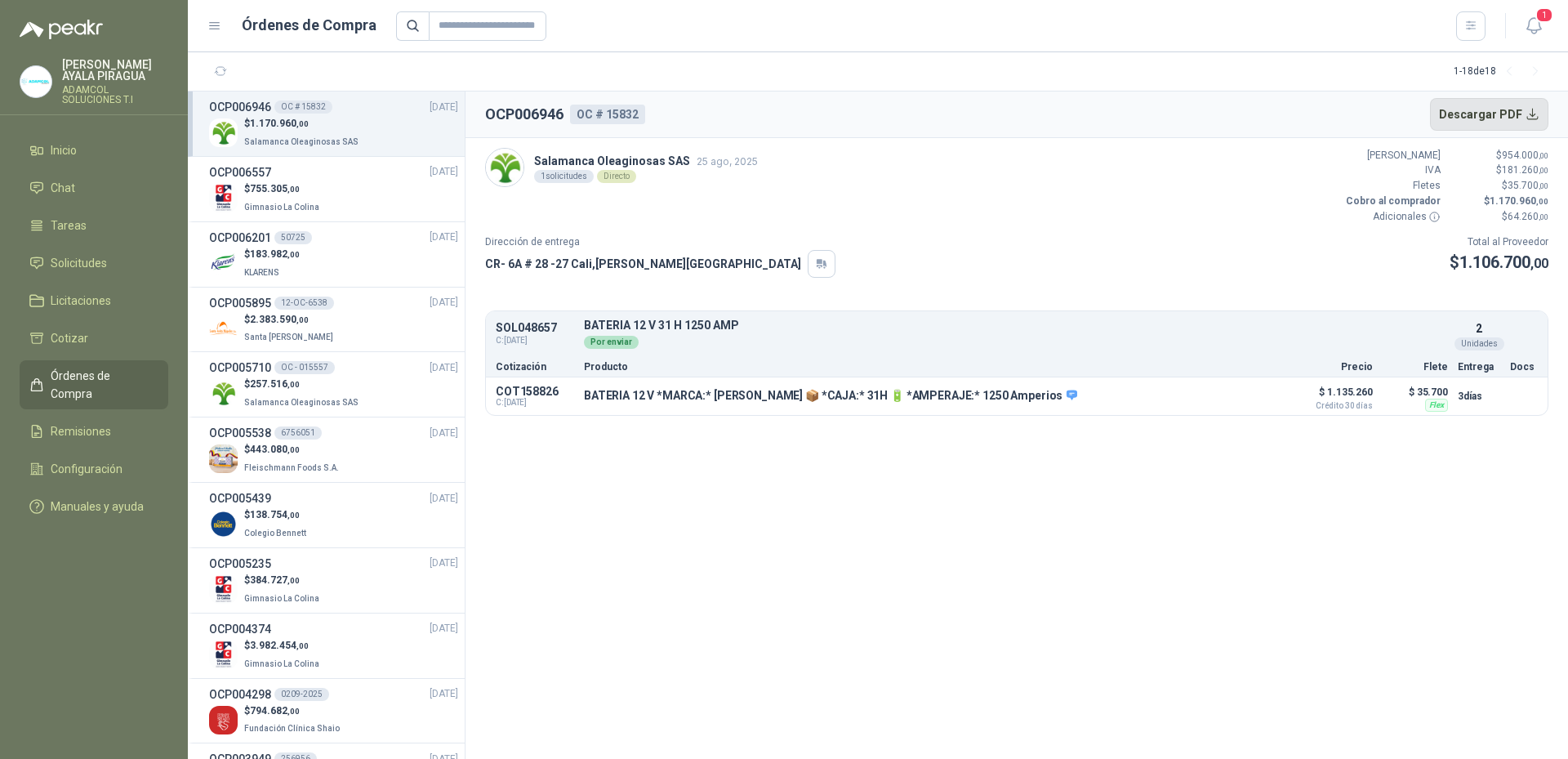
click at [1532, 113] on button "Descargar PDF" at bounding box center [1489, 114] width 120 height 33
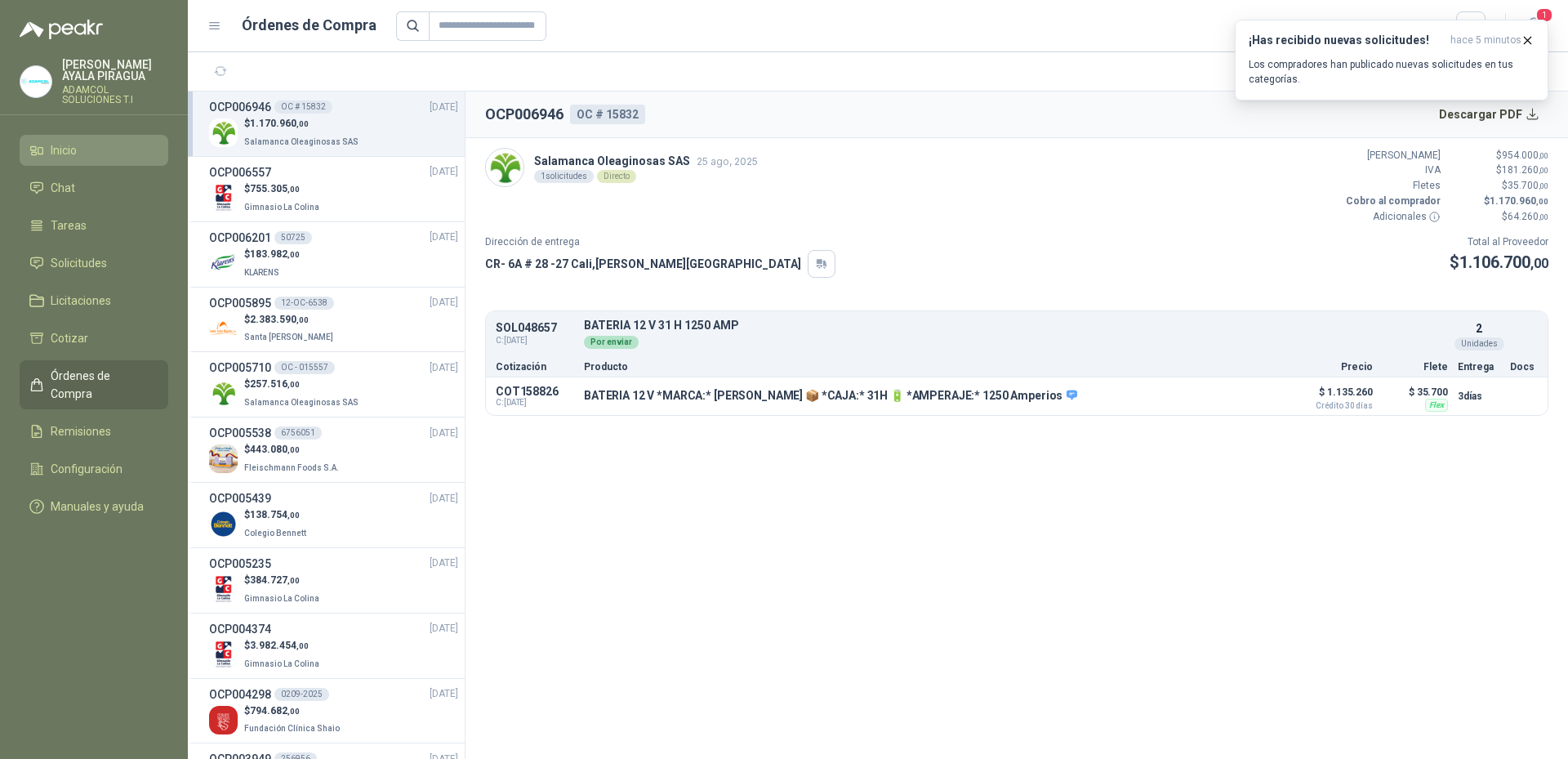
click at [82, 149] on li "Inicio" at bounding box center [94, 151] width 129 height 18
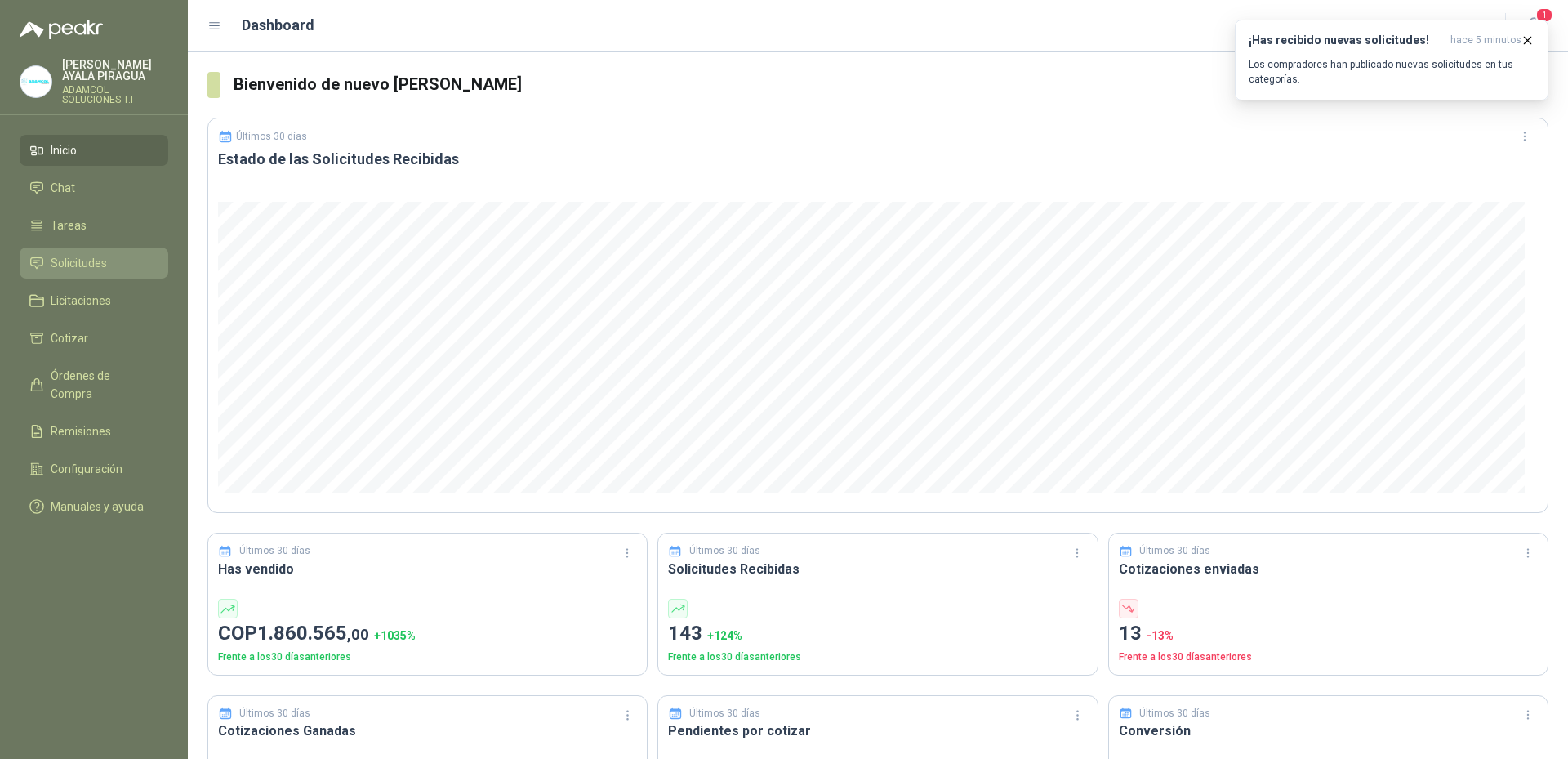
click at [100, 259] on span "Solicitudes" at bounding box center [79, 263] width 57 height 18
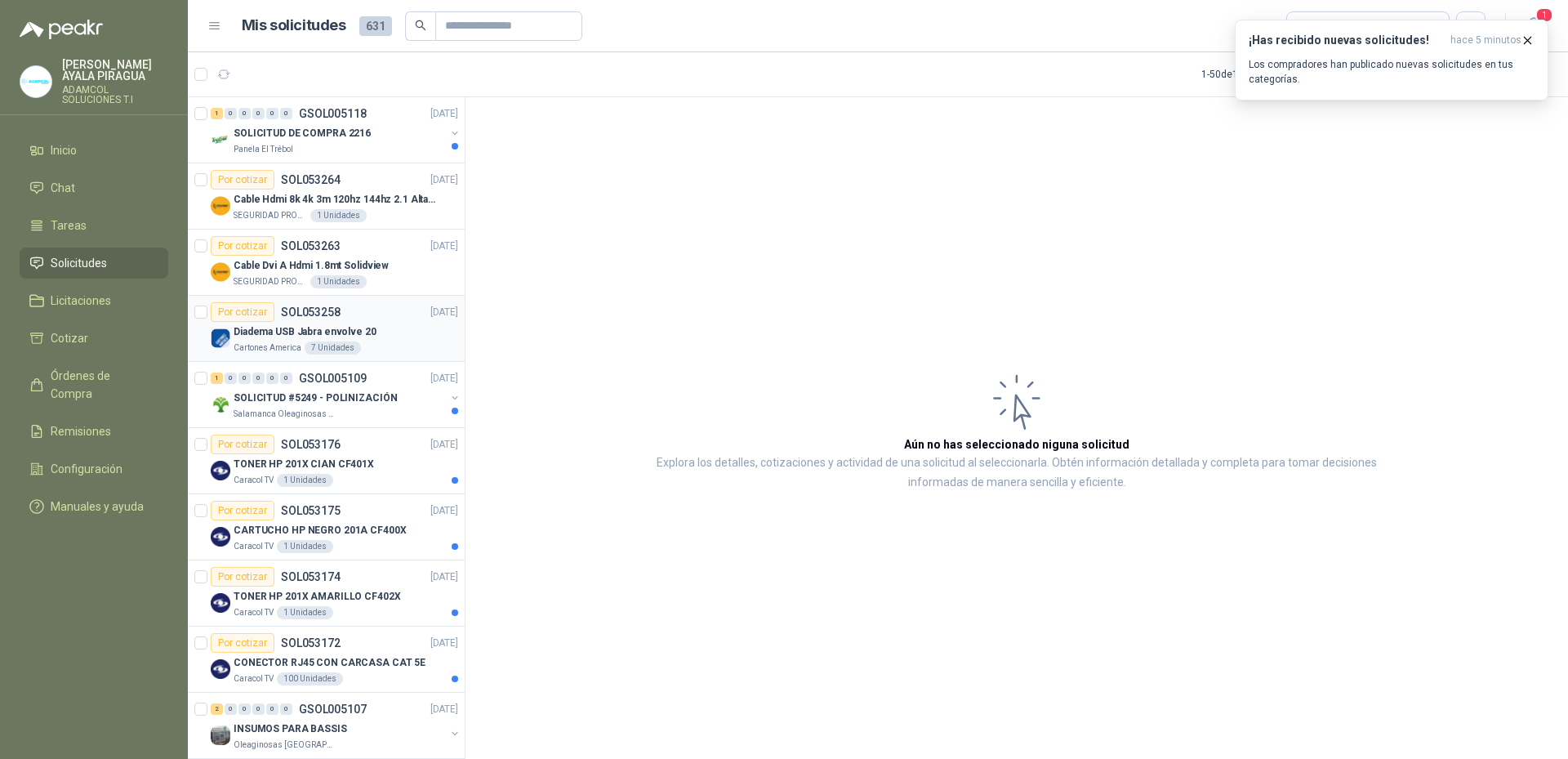
click at [394, 331] on div "Diadema USB Jabra envolve 20" at bounding box center [346, 331] width 225 height 19
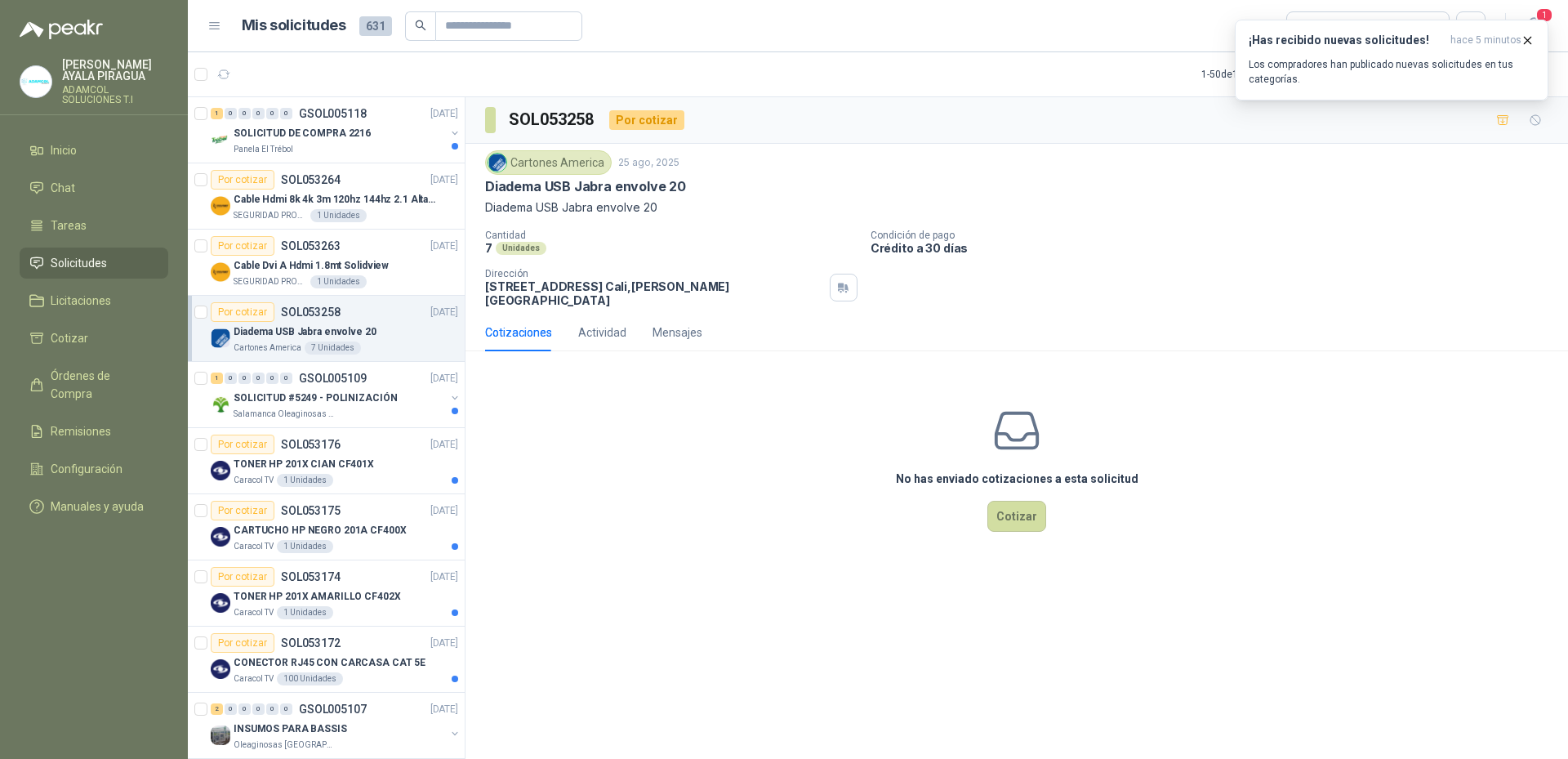
click at [565, 195] on p "Diadema USB Jabra envolve 20" at bounding box center [585, 186] width 201 height 17
click at [576, 182] on p "Diadema USB Jabra envolve 20" at bounding box center [585, 186] width 201 height 17
click at [606, 185] on p "Diadema USB Jabra envolve 20" at bounding box center [585, 186] width 201 height 17
click at [620, 212] on p "Diadema USB Jabra envolve 20" at bounding box center [1016, 207] width 1063 height 18
click at [585, 197] on div "Cartones America 25 ago, 2025 Diadema USB Jabra envolve 20 Diadema USB Jabra en…" at bounding box center [1016, 183] width 1063 height 66
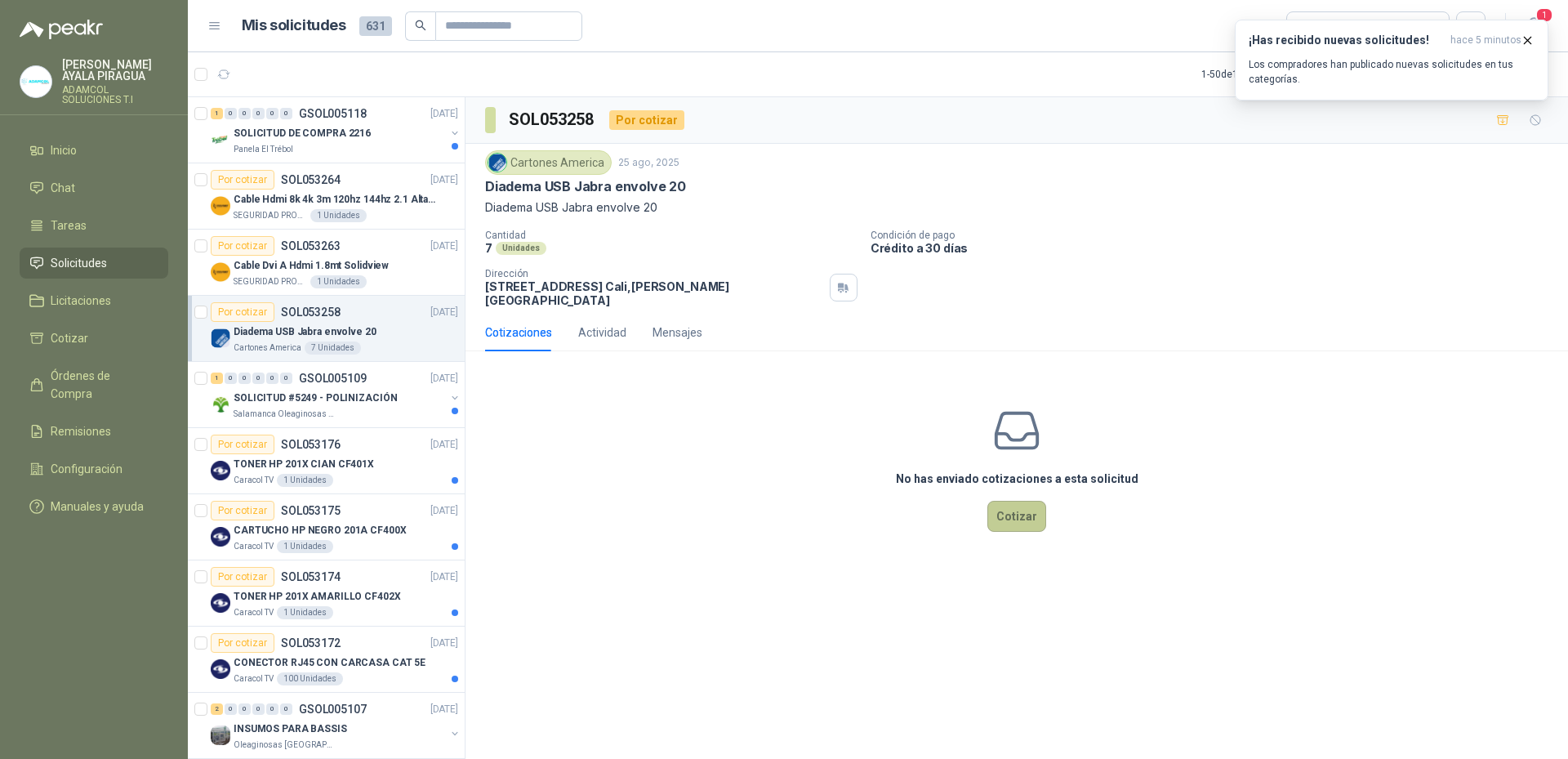
click at [1015, 507] on button "Cotizar" at bounding box center [1016, 515] width 58 height 31
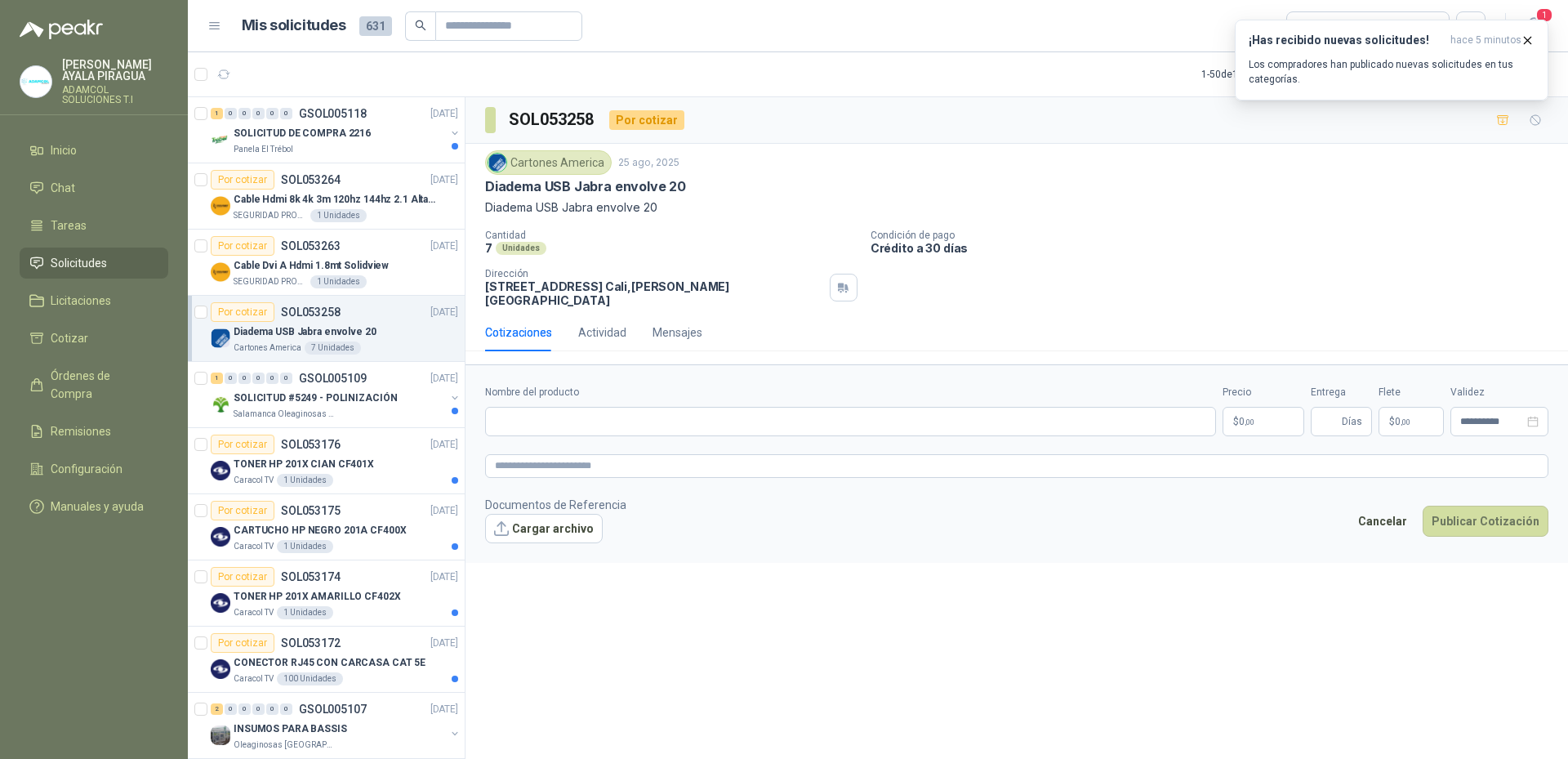
click at [518, 204] on p "Diadema USB Jabra envolve 20" at bounding box center [1016, 207] width 1063 height 18
click at [595, 207] on p "Diadema USB Jabra envolve 20" at bounding box center [1016, 207] width 1063 height 18
click at [1187, 236] on p "Condición de pago" at bounding box center [1216, 235] width 691 height 12
click at [1371, 255] on p "Crédito a 30 días" at bounding box center [1216, 248] width 691 height 14
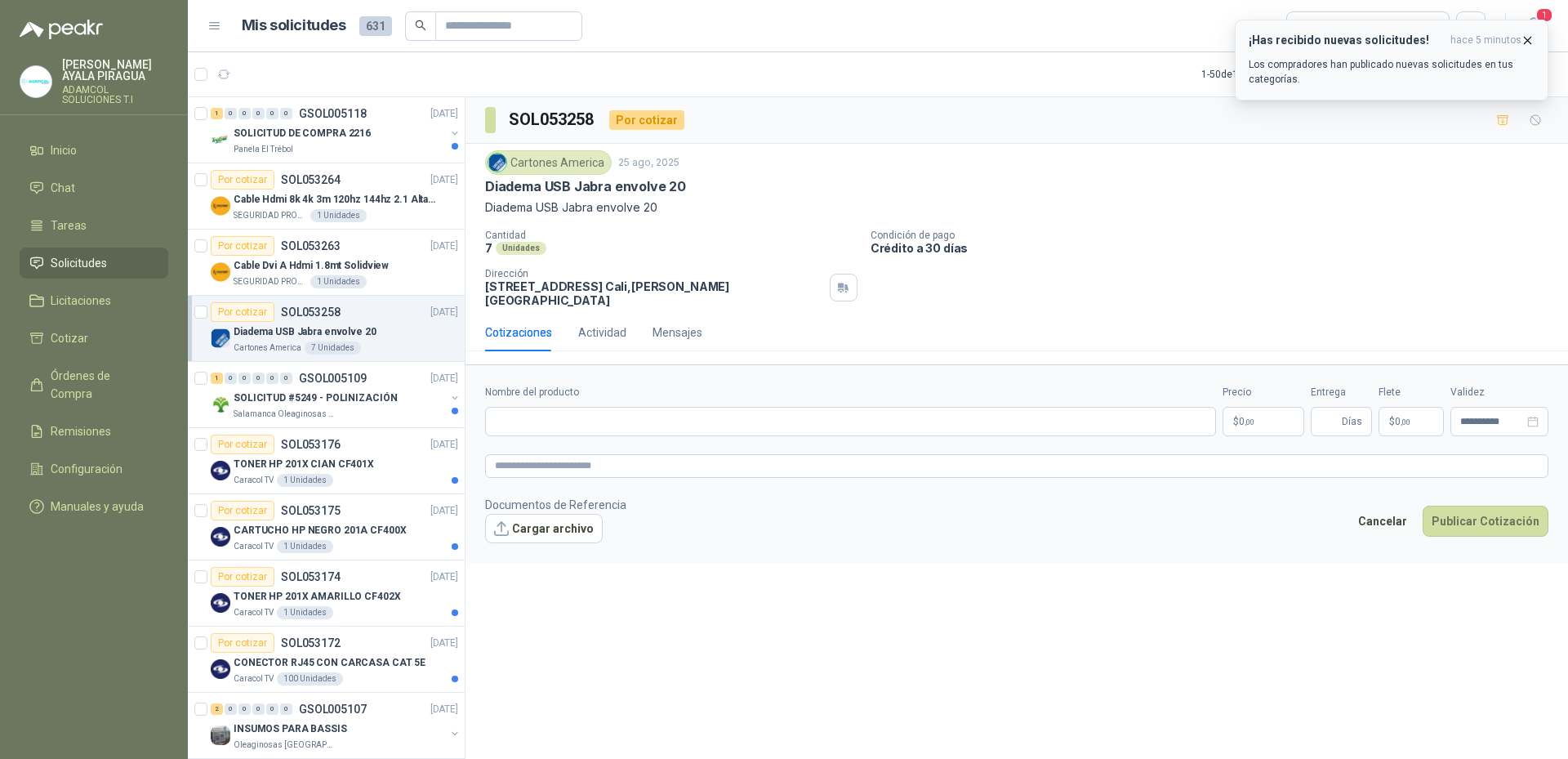
click at [1439, 66] on p "Los compradores han publicado nuevas solicitudes en tus categorías." at bounding box center [1391, 72] width 286 height 29
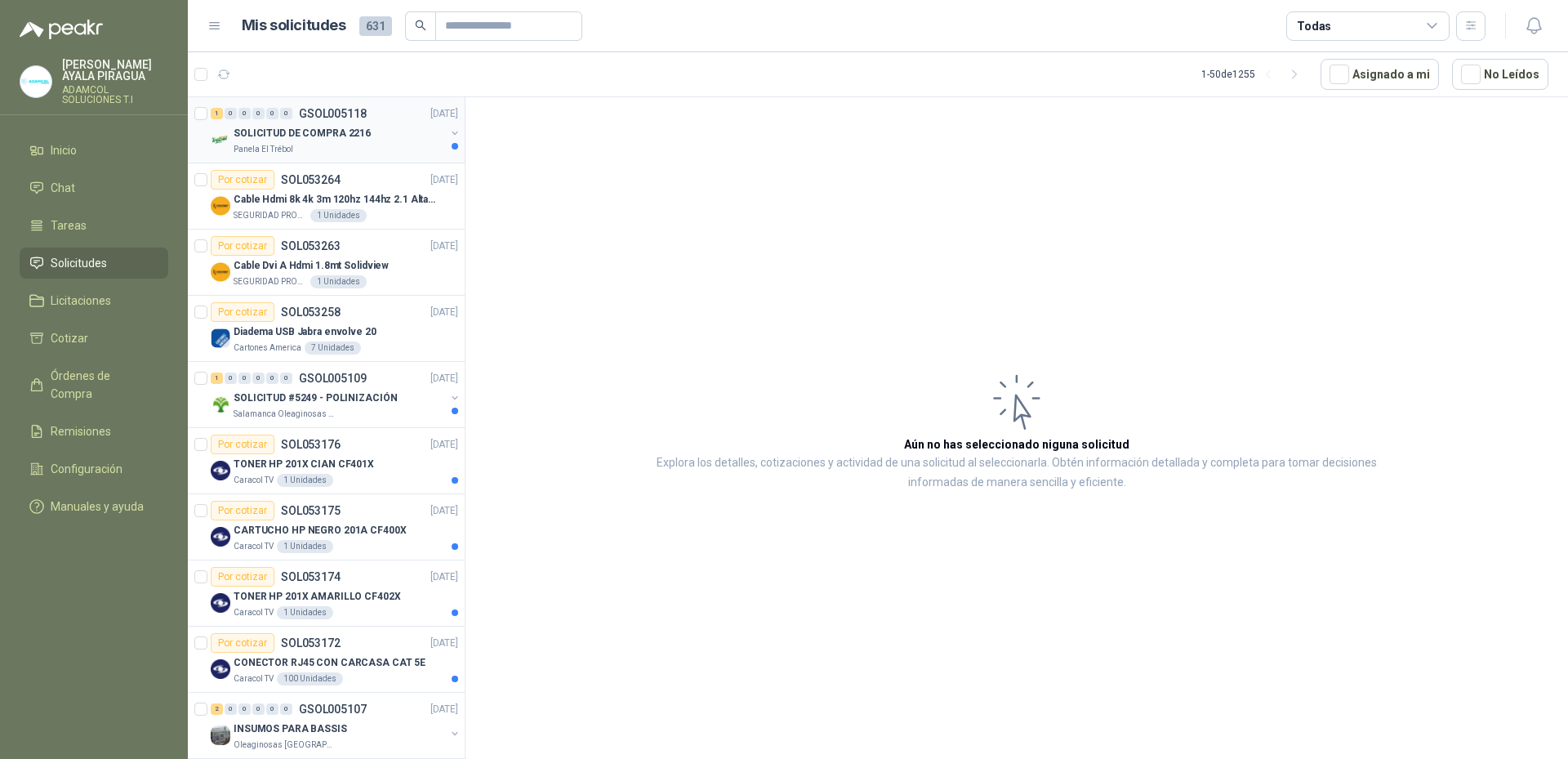
click at [358, 129] on p "SOLICITUD DE COMPRA 2216" at bounding box center [302, 134] width 137 height 16
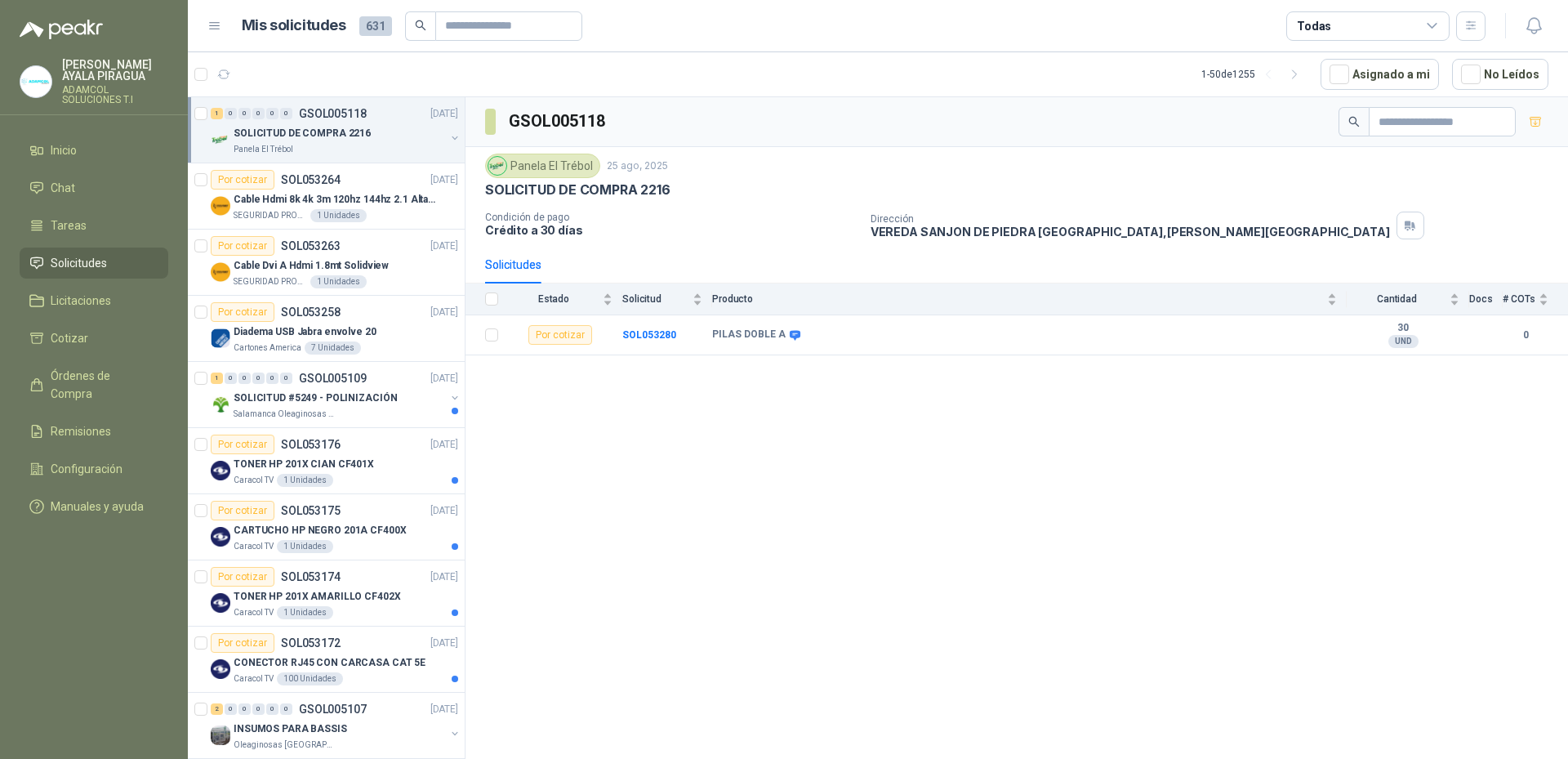
click at [733, 470] on div "GSOL005118 Panela El Trébol 25 ago, 2025 SOLICITUD DE COMPRA 2216 Condición de …" at bounding box center [1016, 431] width 1102 height 668
